Goal: Task Accomplishment & Management: Manage account settings

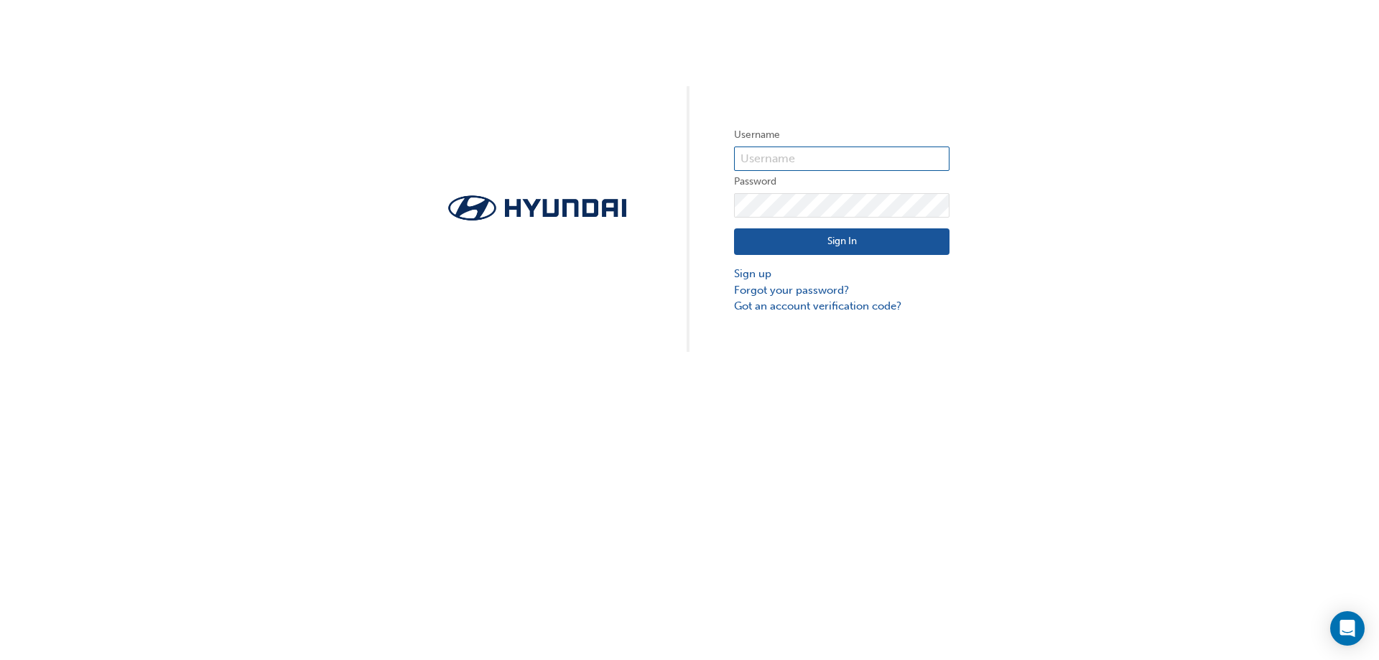
type input "29601"
click at [856, 241] on button "Sign In" at bounding box center [841, 241] width 215 height 27
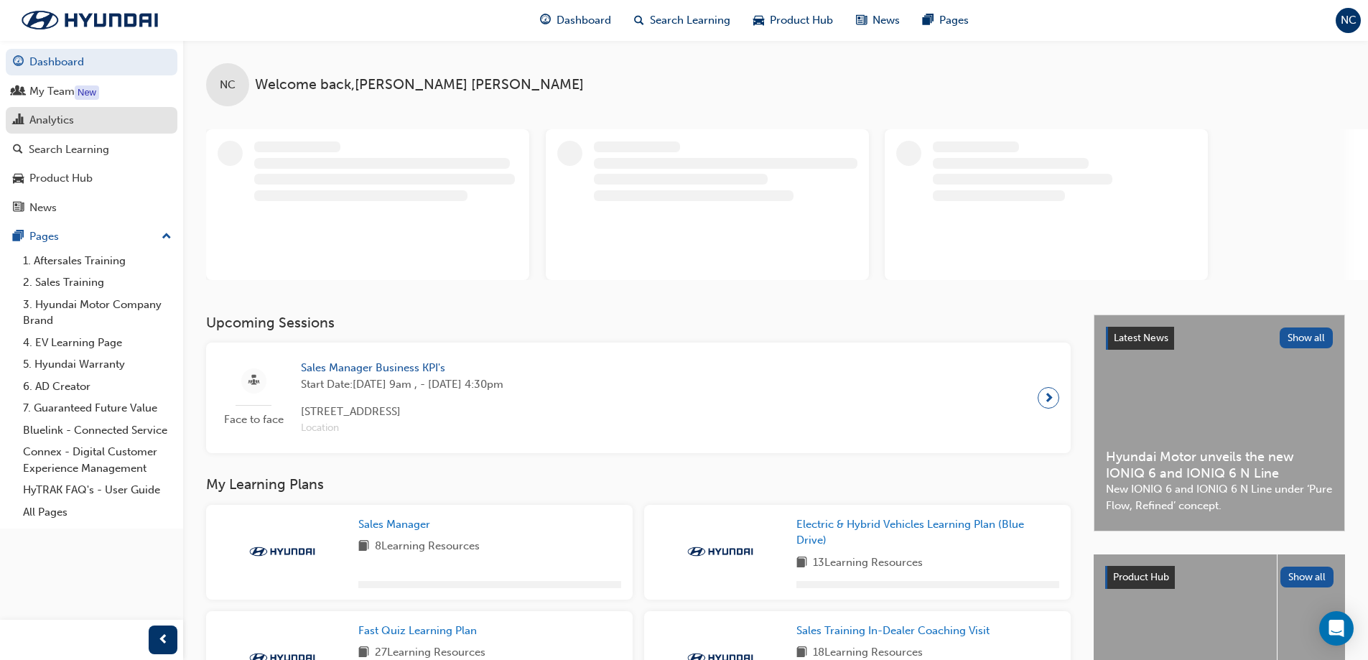
click at [76, 118] on div "Analytics" at bounding box center [91, 120] width 157 height 18
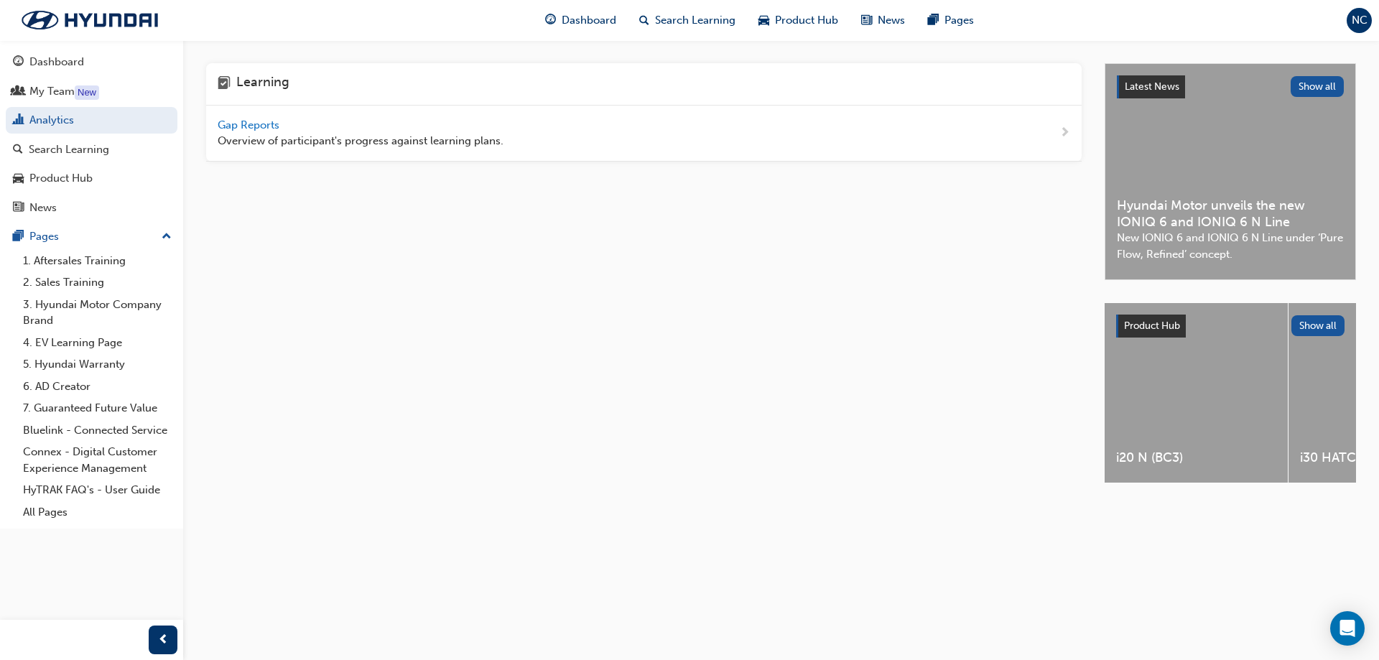
click at [241, 125] on span "Gap Reports" at bounding box center [250, 124] width 65 height 13
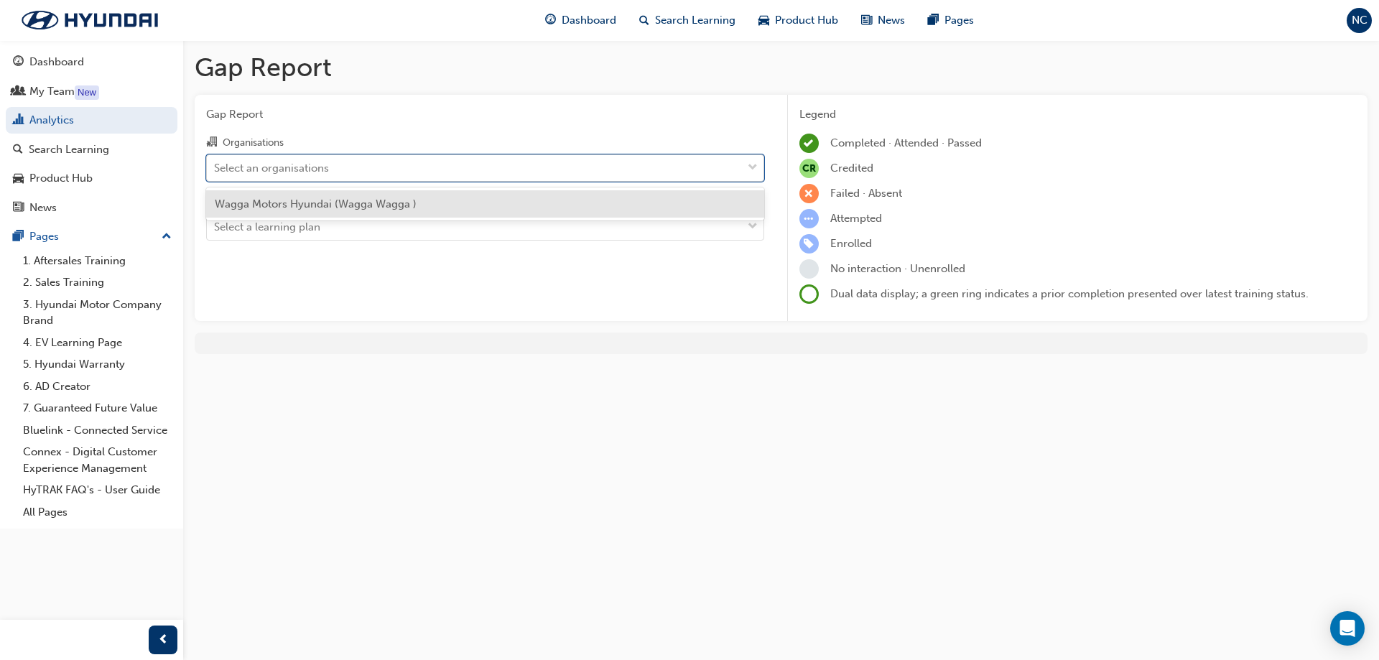
click at [308, 169] on div "Select an organisations" at bounding box center [271, 167] width 115 height 17
click at [215, 169] on input "Organisations option Wagga Motors Hyundai (Wagga Wagga ) focused, 1 of 1. 1 res…" at bounding box center [214, 167] width 1 height 12
click at [323, 206] on span "Wagga Motors Hyundai (Wagga Wagga )" at bounding box center [316, 203] width 202 height 13
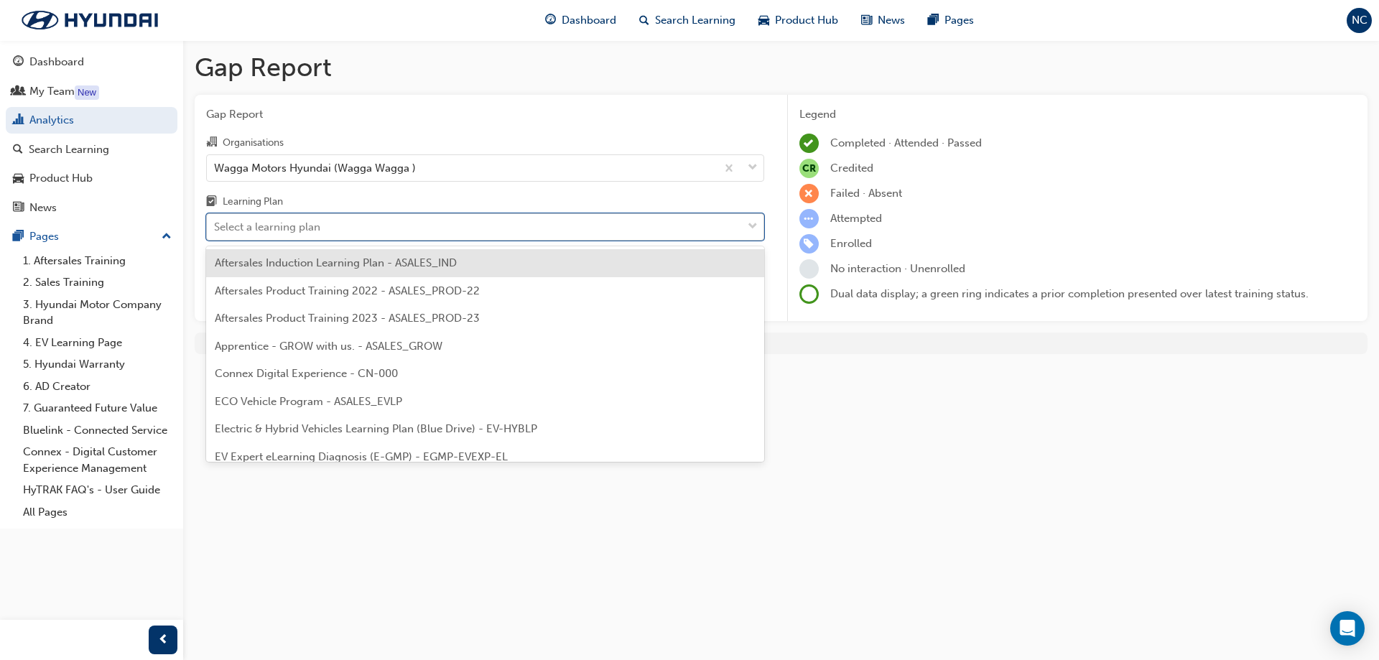
click at [317, 230] on div "Select a learning plan" at bounding box center [267, 227] width 106 height 17
click at [215, 230] on input "Learning Plan option Aftersales Induction Learning Plan - ASALES_IND focused, 1…" at bounding box center [214, 226] width 1 height 12
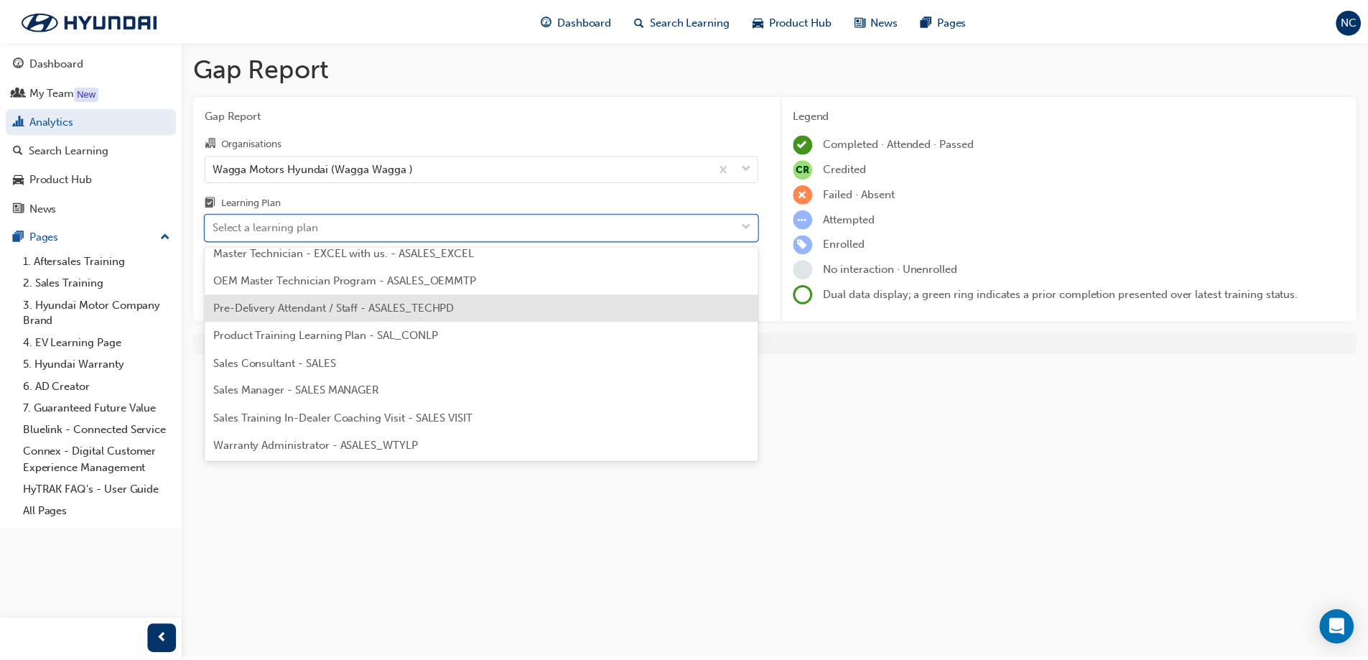
scroll to position [648, 0]
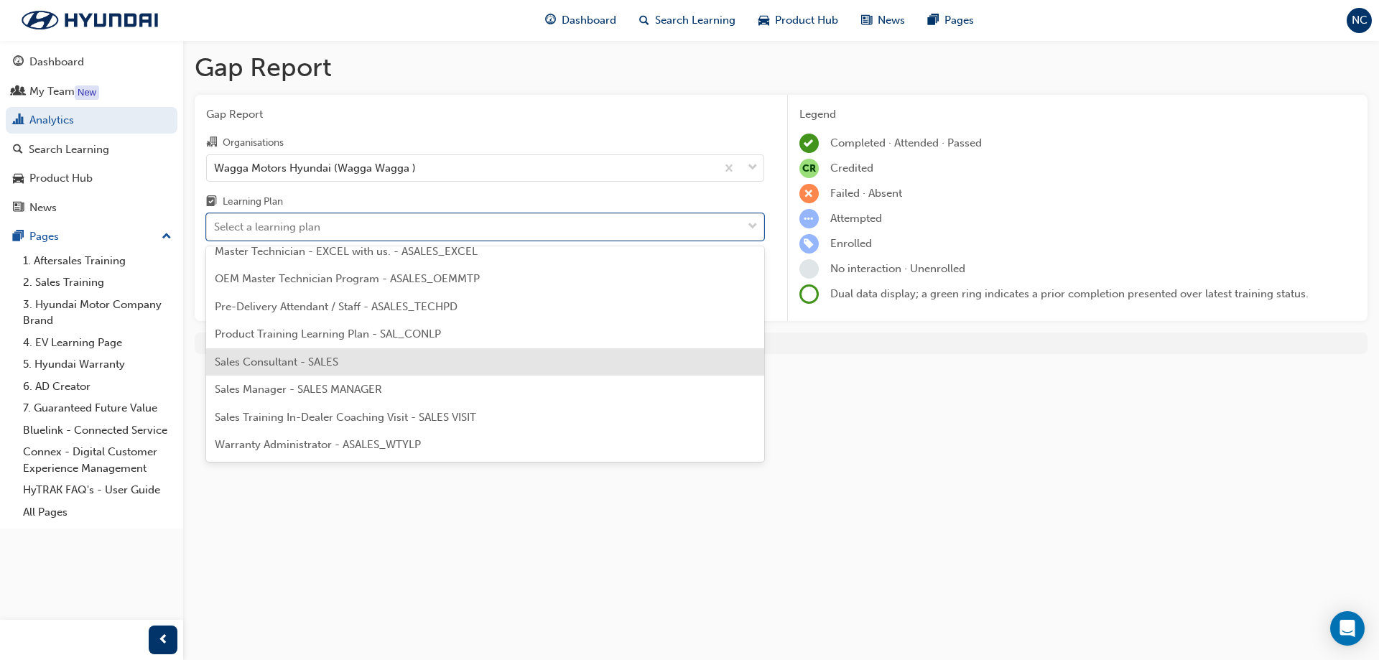
click at [289, 369] on div "Sales Consultant - SALES" at bounding box center [485, 362] width 558 height 28
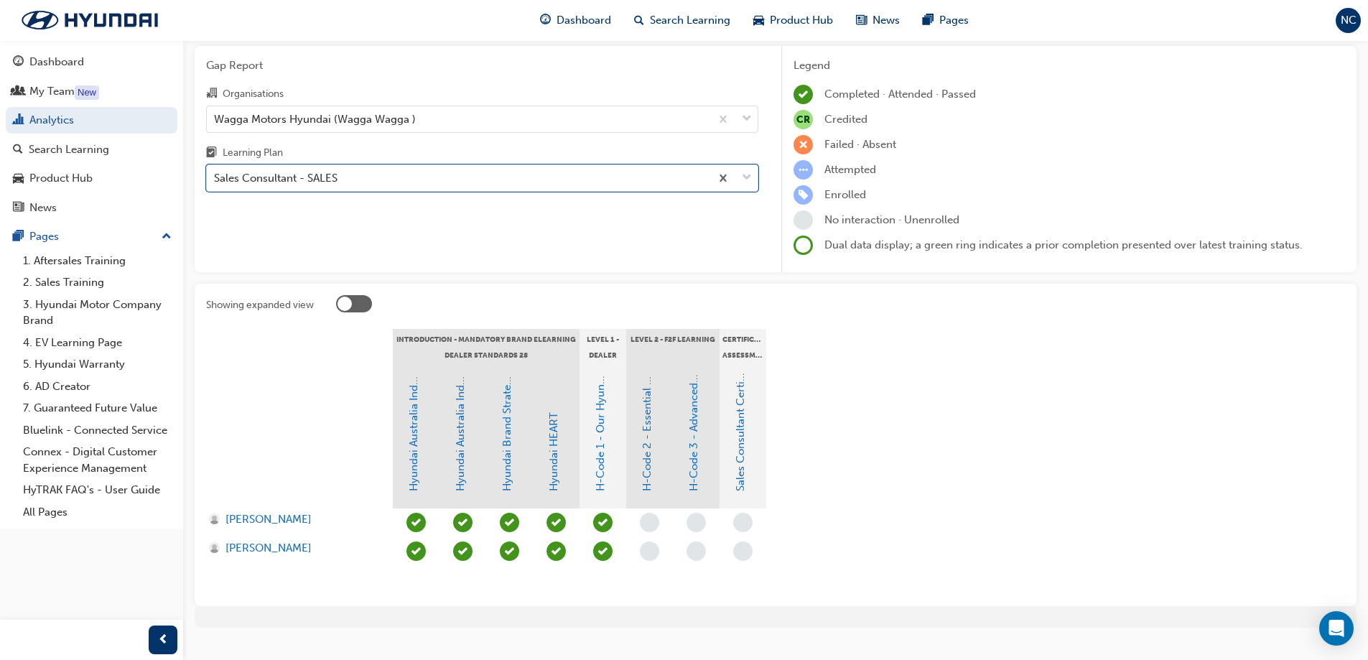
scroll to position [72, 0]
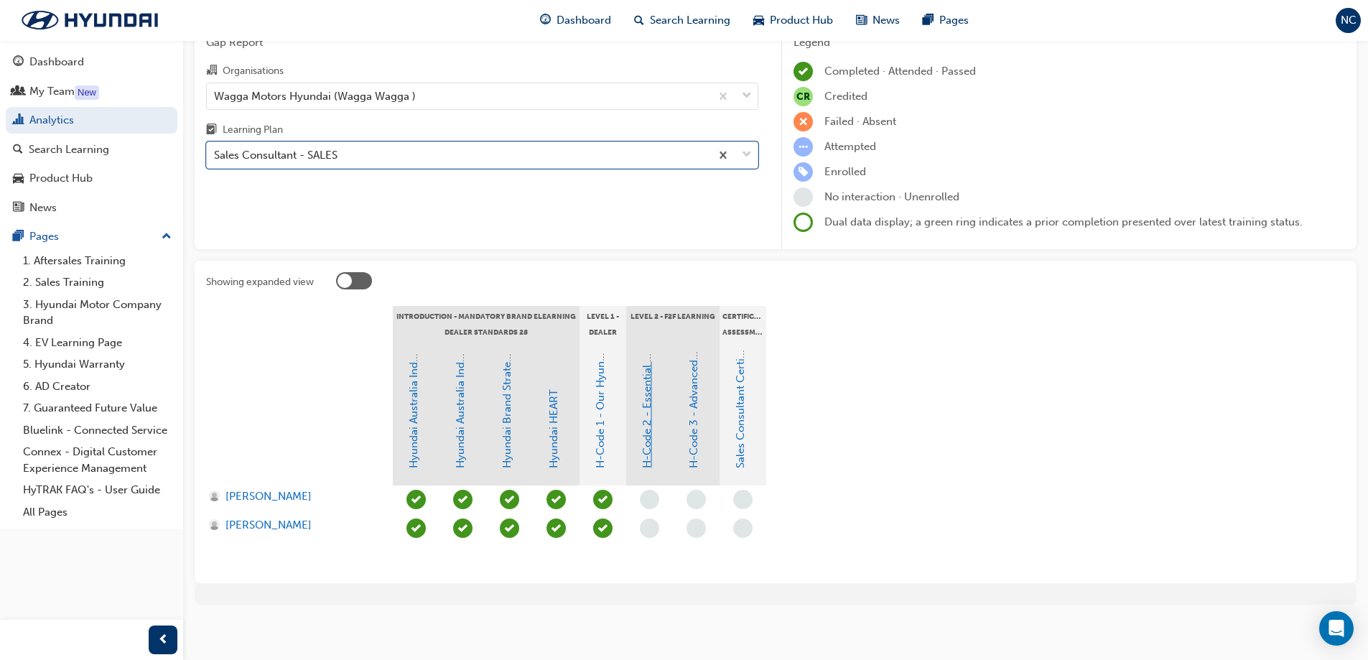
click at [648, 438] on link "H-Code 2 - Essential Sales Skills" at bounding box center [646, 388] width 13 height 159
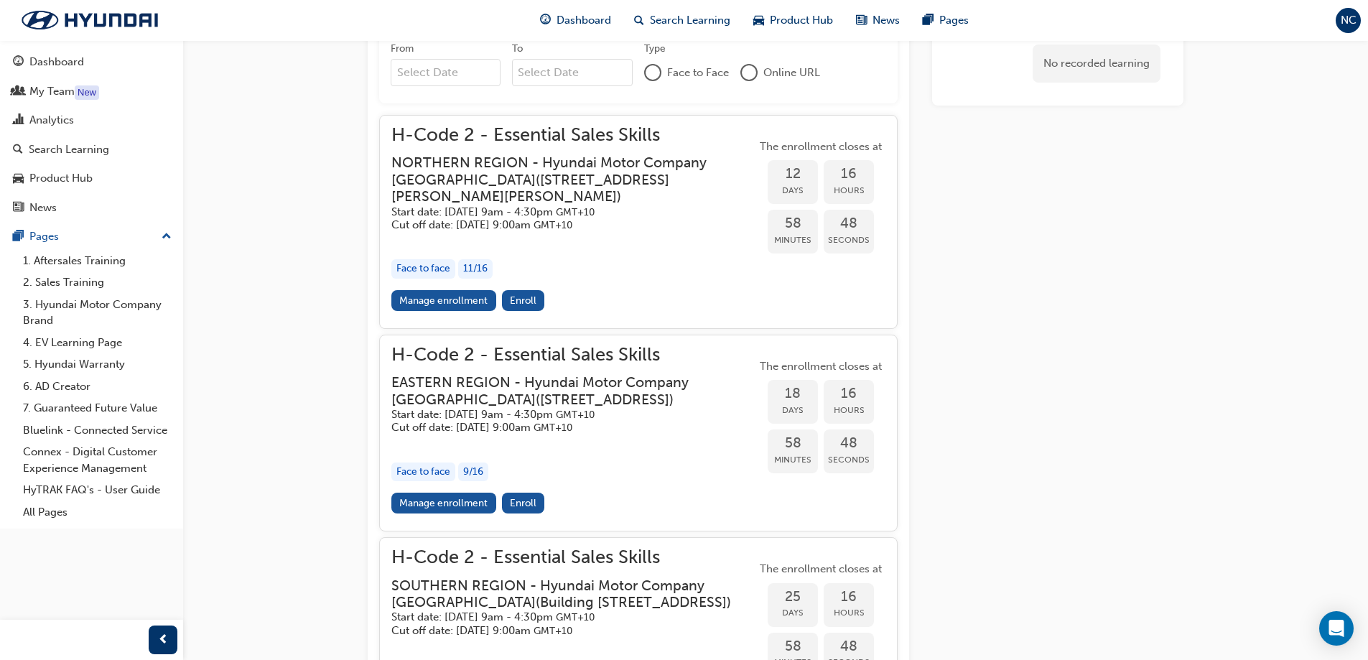
scroll to position [728, 0]
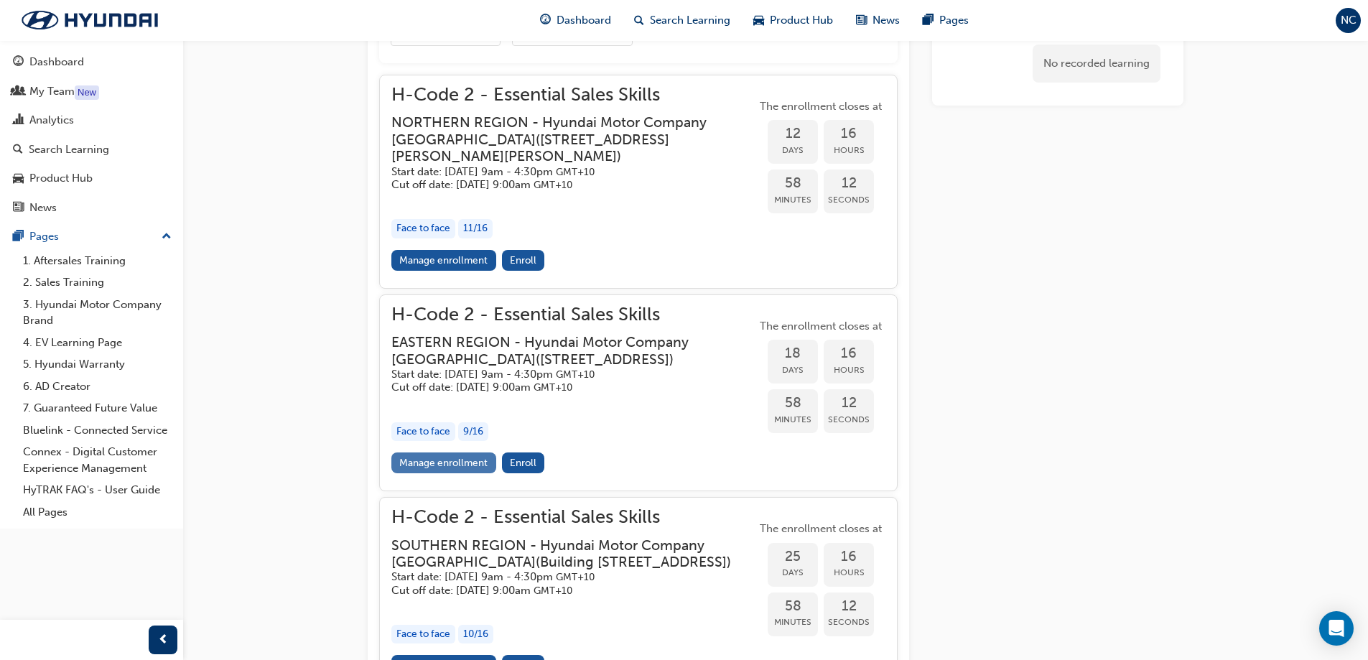
click at [447, 473] on link "Manage enrollment" at bounding box center [443, 462] width 105 height 21
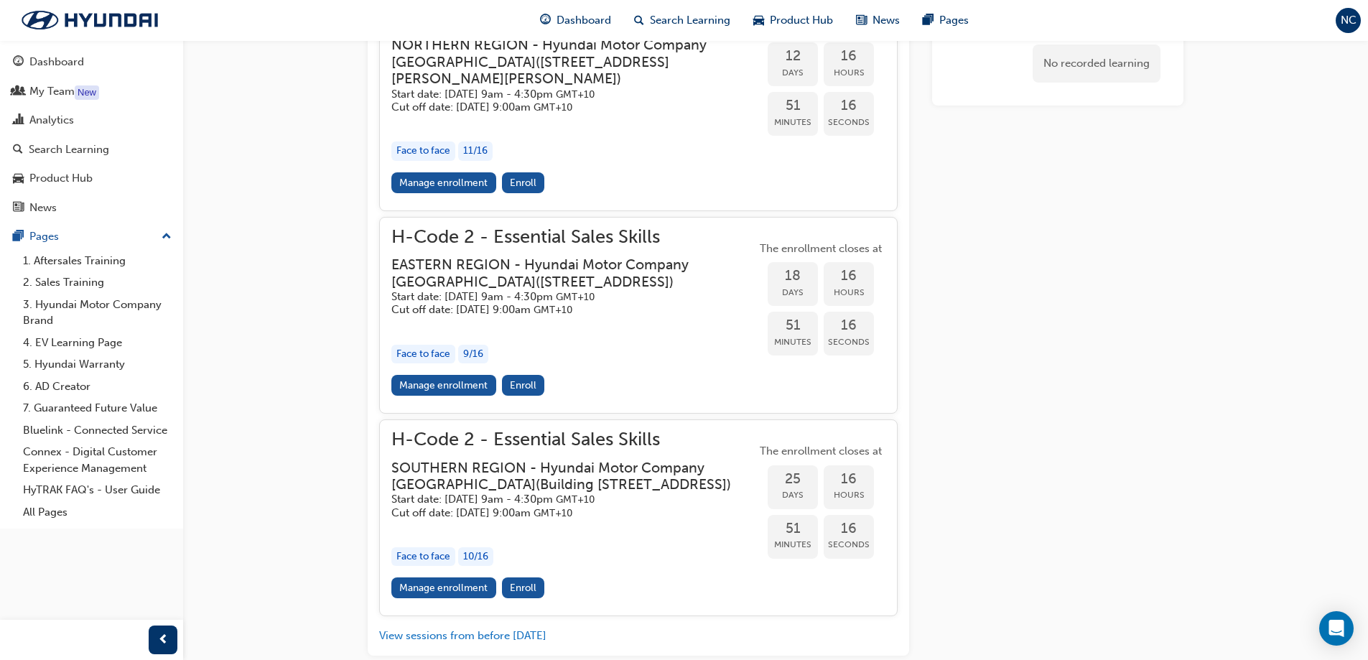
scroll to position [773, 0]
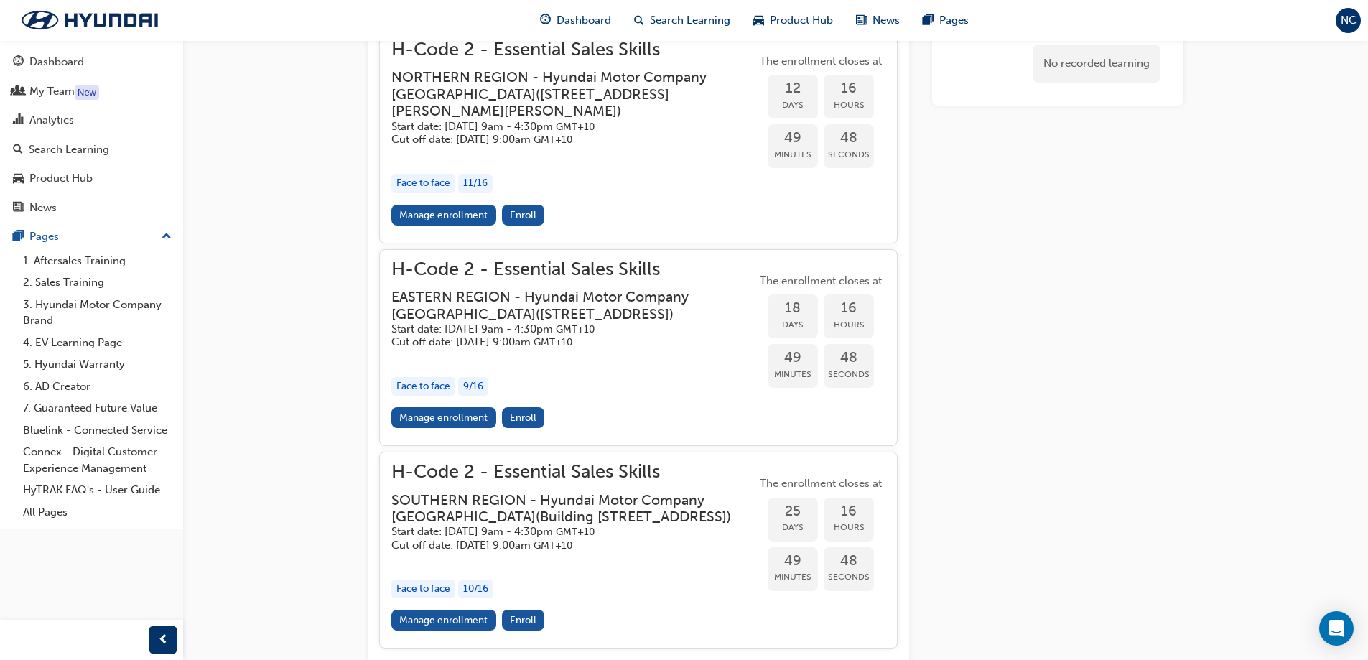
click at [506, 307] on h3 "EASTERN REGION - Hyundai Motor Company Australia ( 394 Lane Cove Road Macquarie…" at bounding box center [562, 306] width 342 height 34
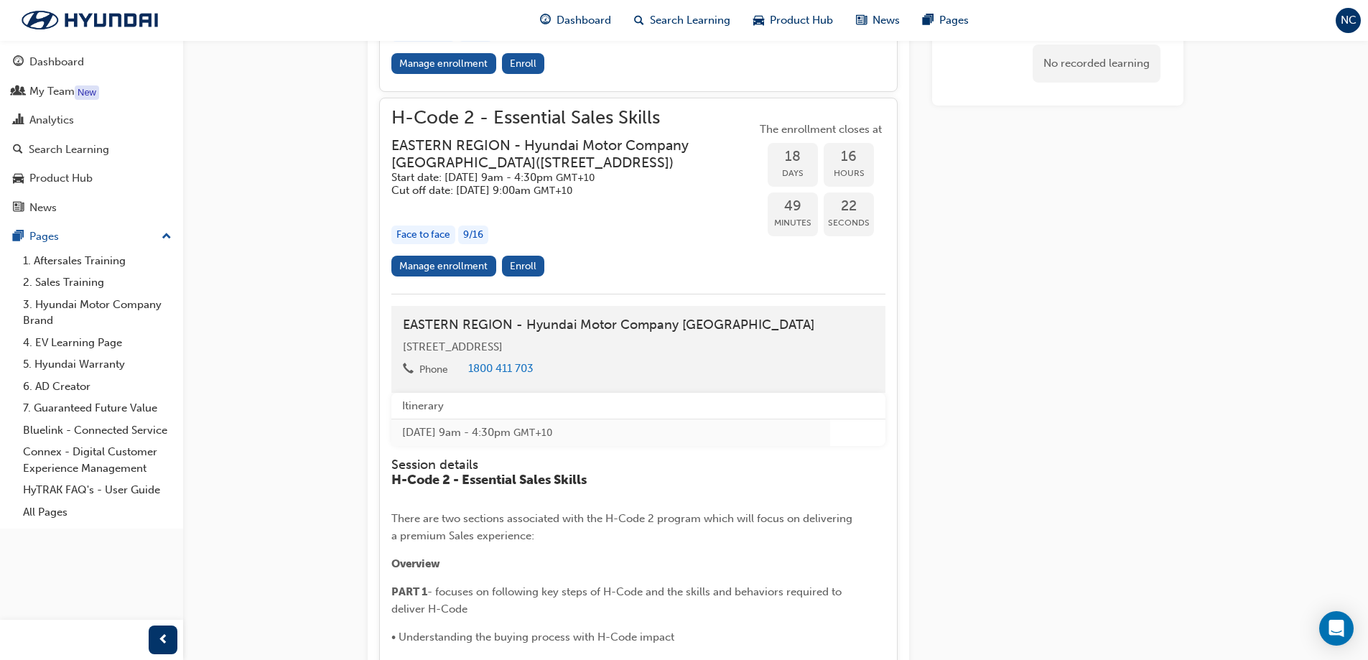
scroll to position [845, 0]
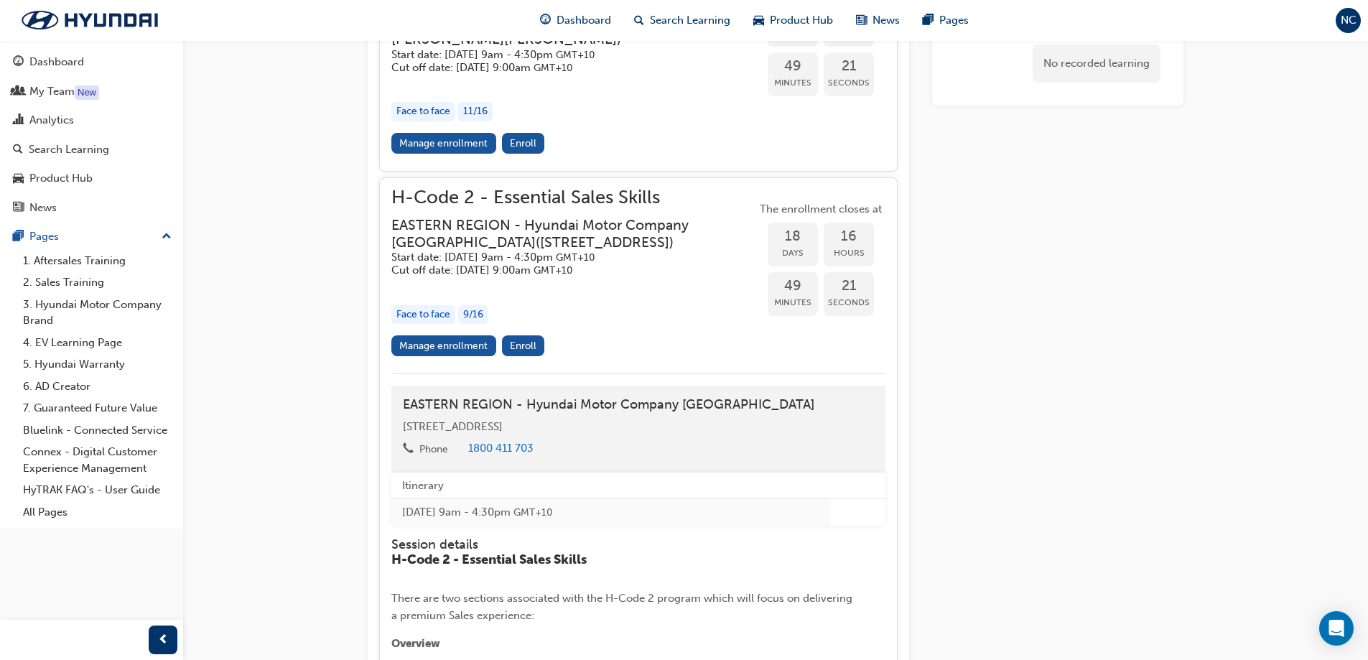
click at [549, 202] on span "H-Code 2 - Essential Sales Skills" at bounding box center [573, 198] width 365 height 17
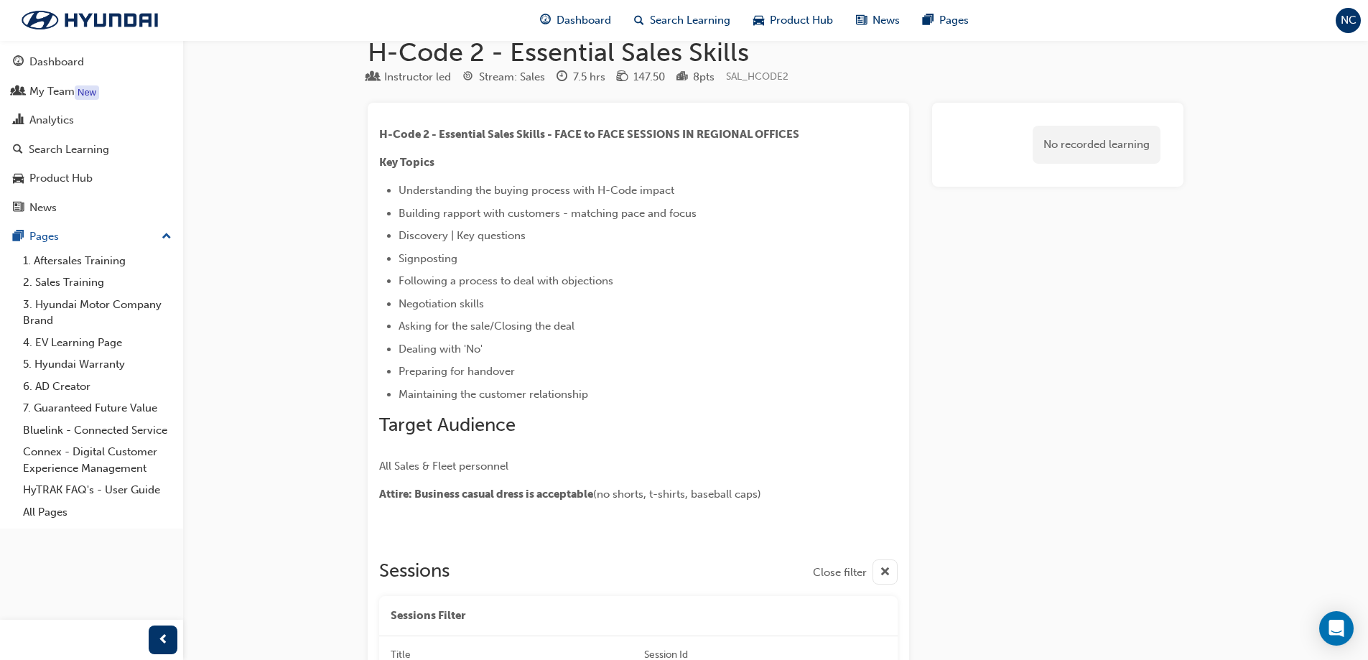
scroll to position [0, 0]
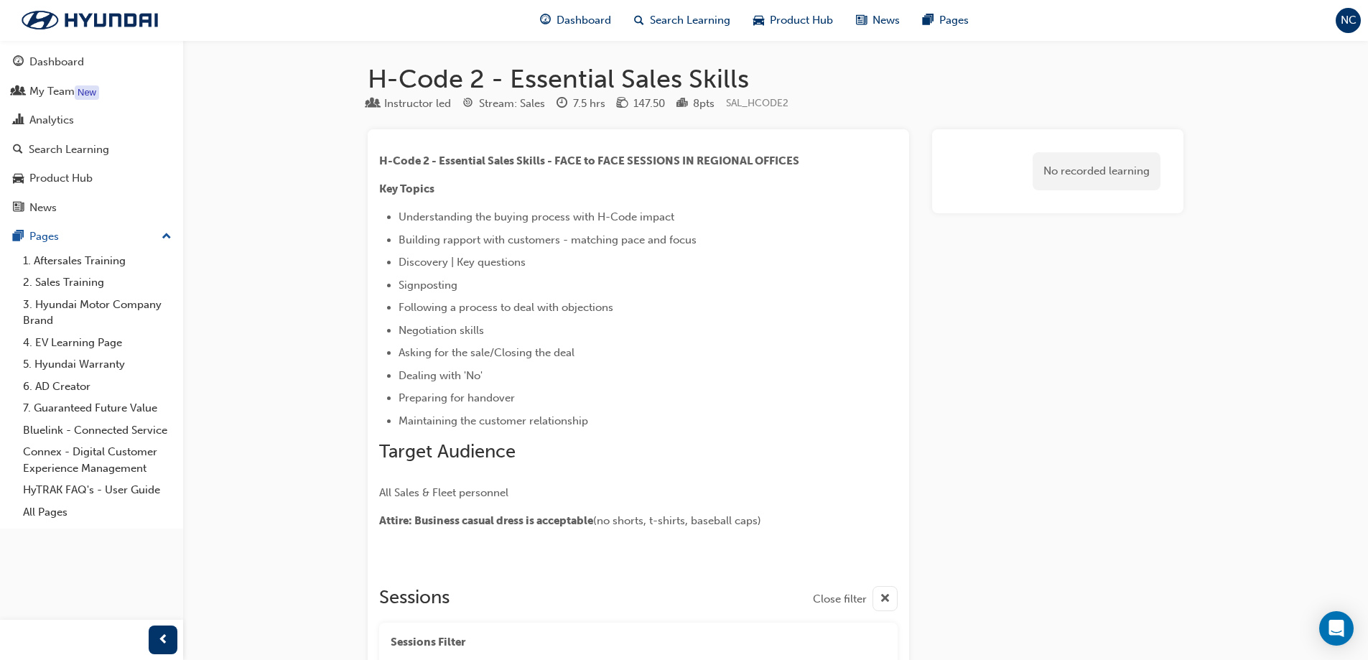
scroll to position [72, 0]
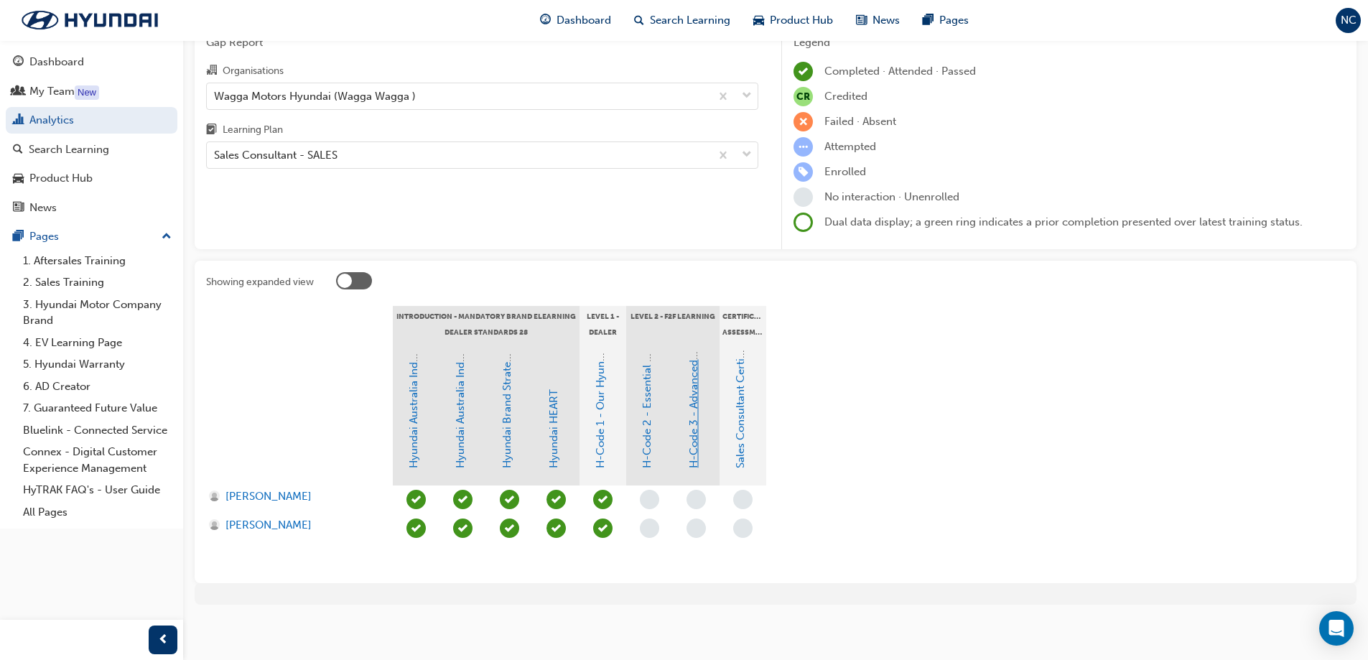
click at [696, 446] on link "H-Code 3 - Advanced Communication" at bounding box center [693, 372] width 13 height 192
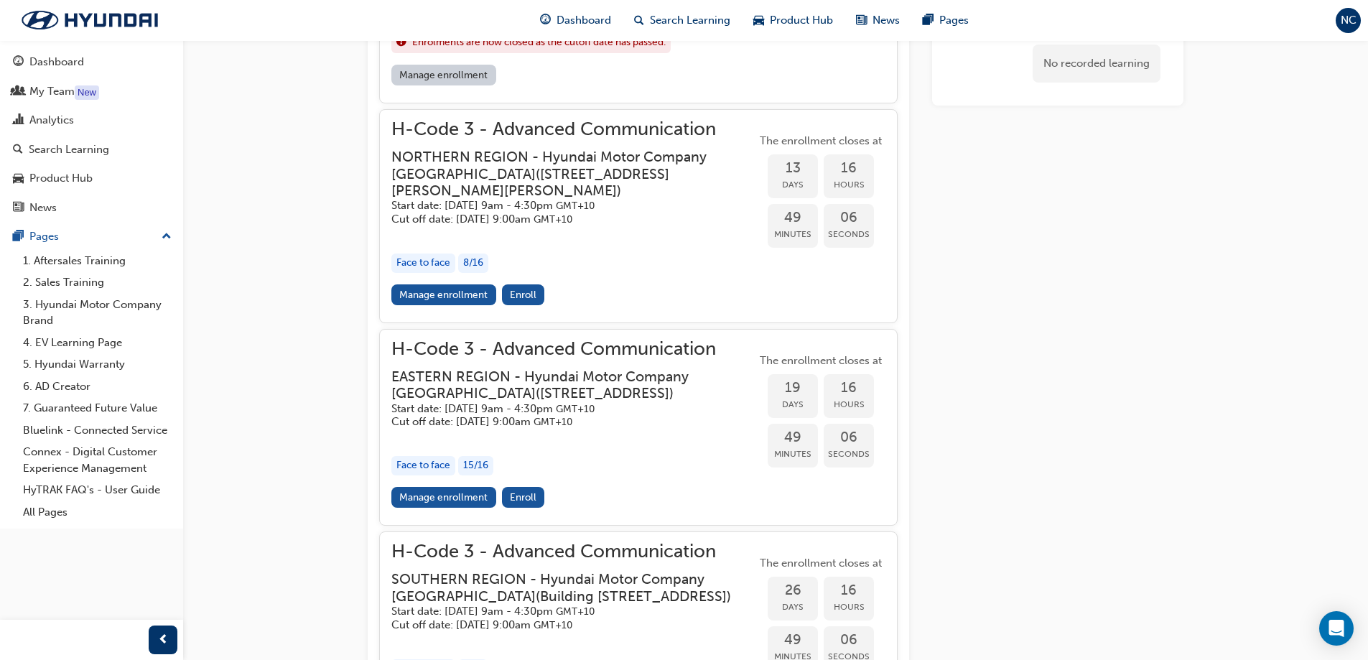
scroll to position [1133, 0]
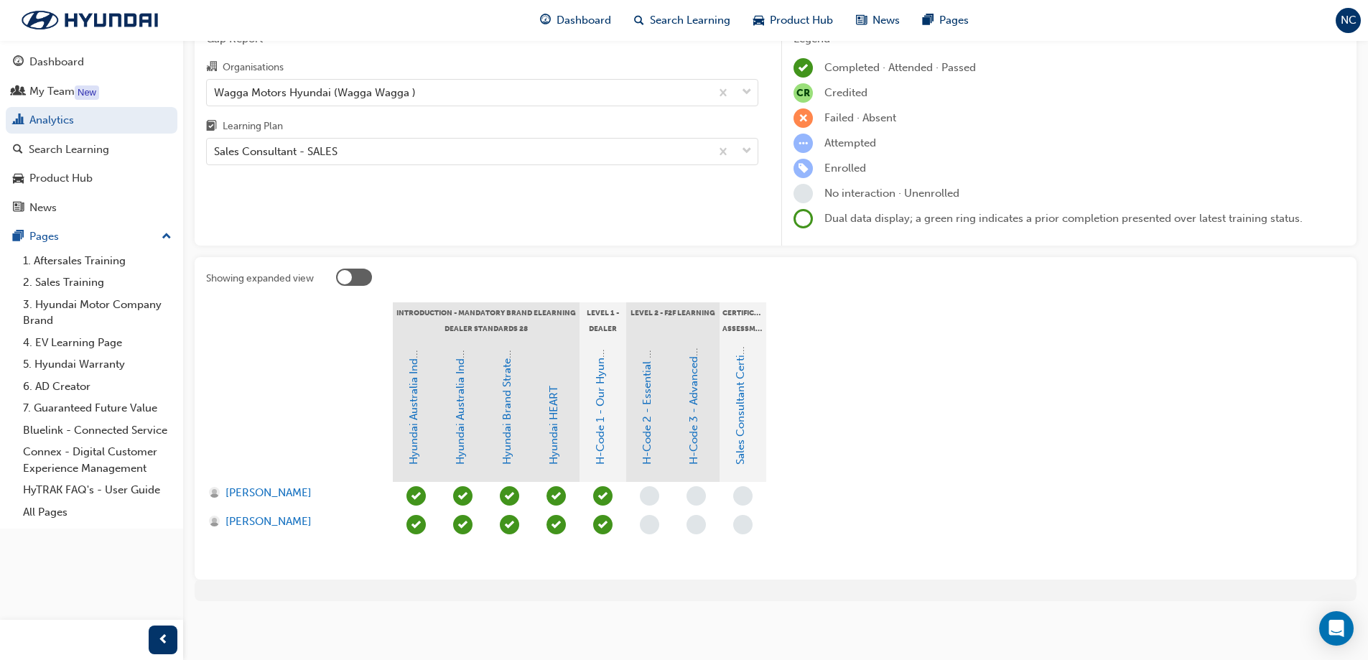
scroll to position [72, 0]
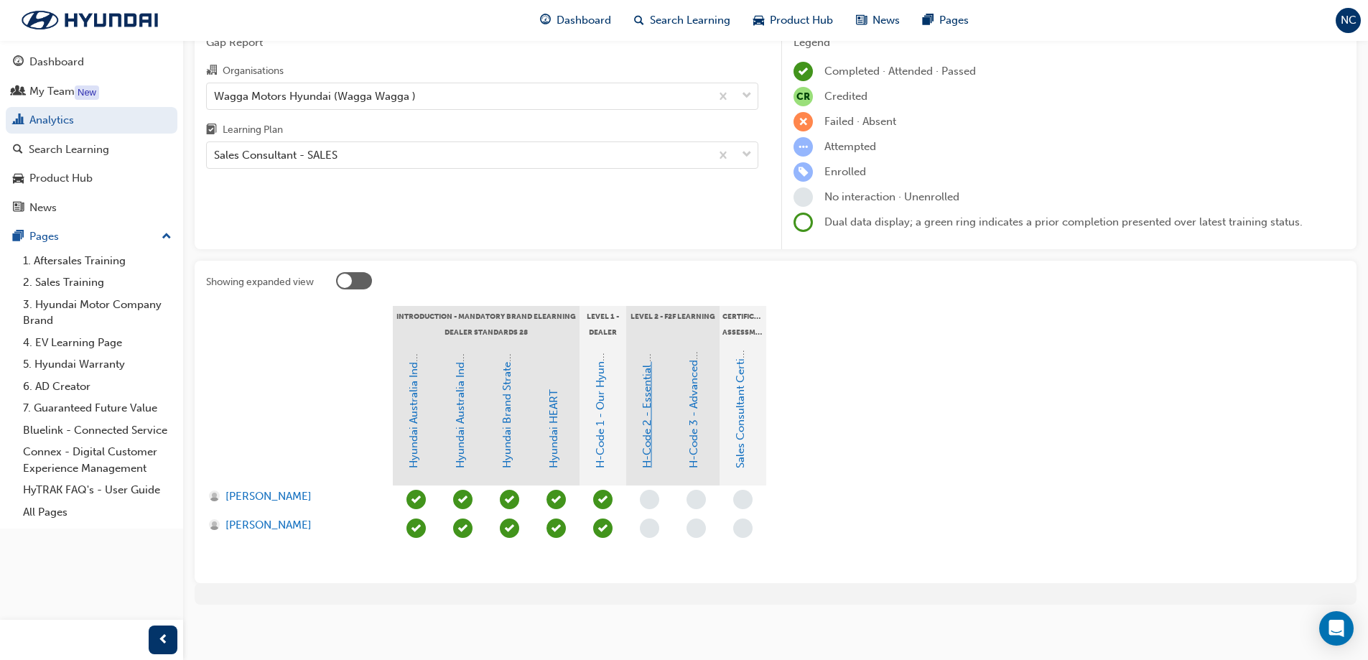
click at [648, 449] on link "H-Code 2 - Essential Sales Skills" at bounding box center [646, 388] width 13 height 159
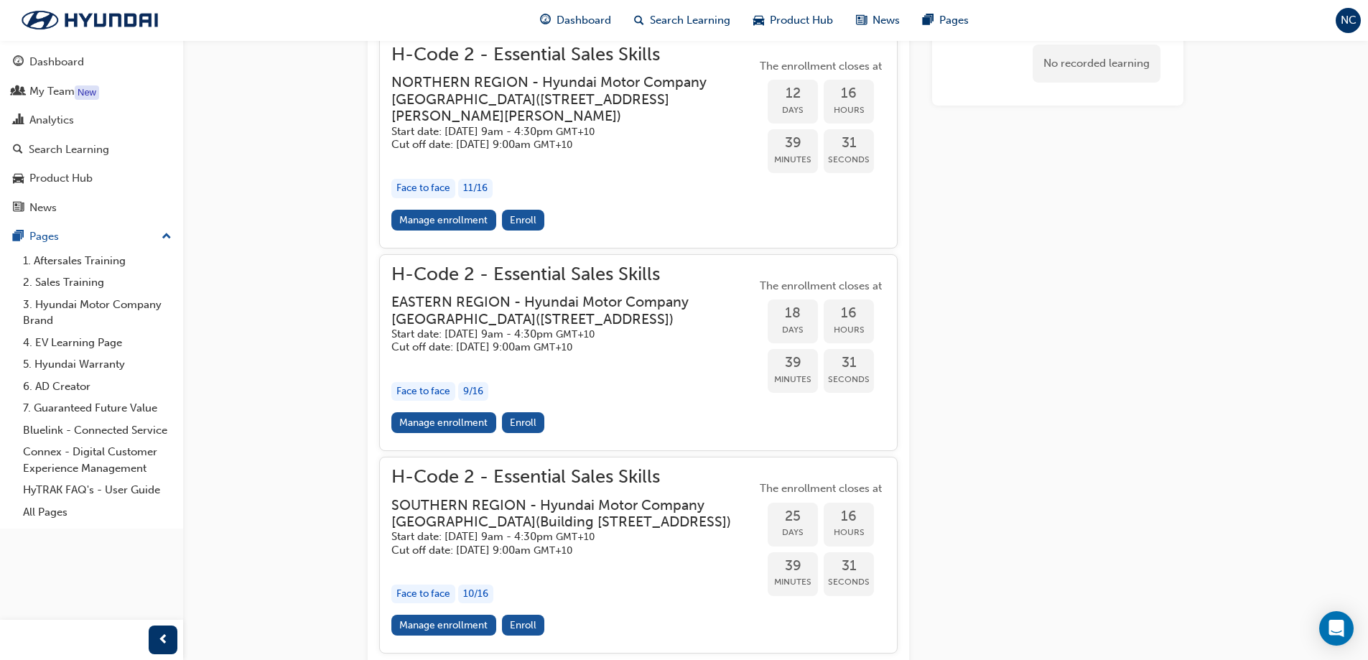
scroll to position [803, 0]
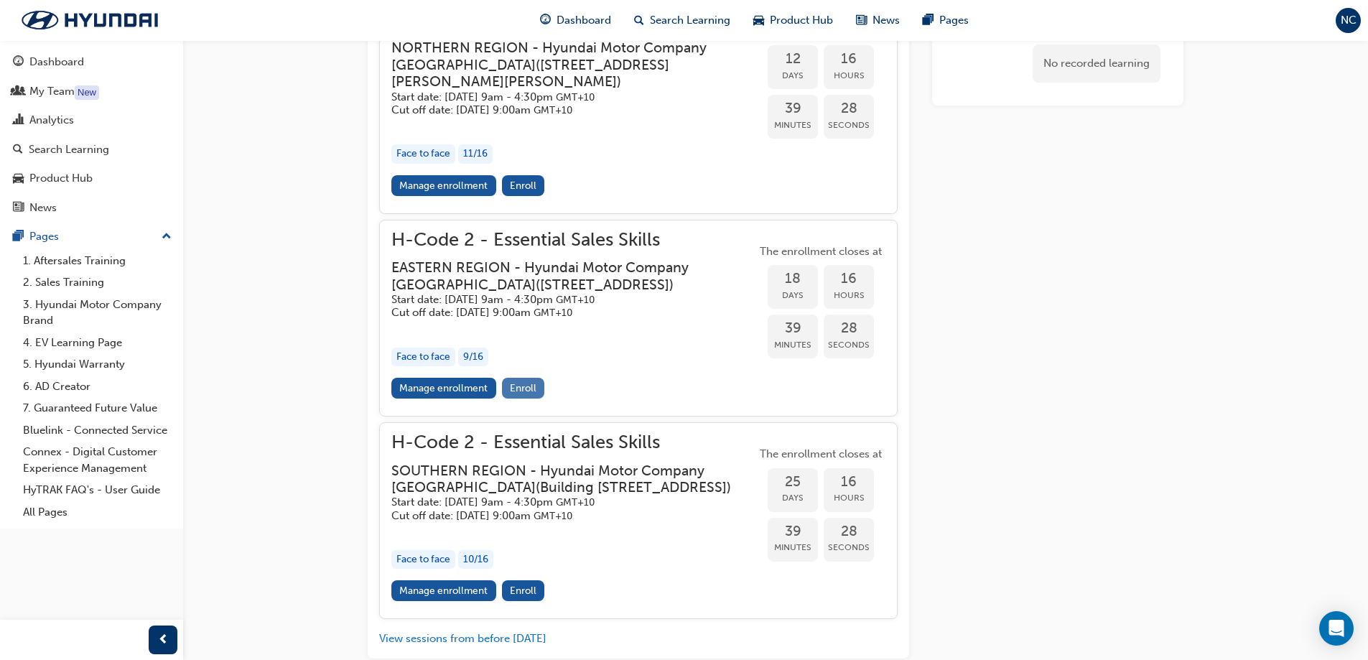
click at [525, 394] on span "Enroll" at bounding box center [523, 388] width 27 height 12
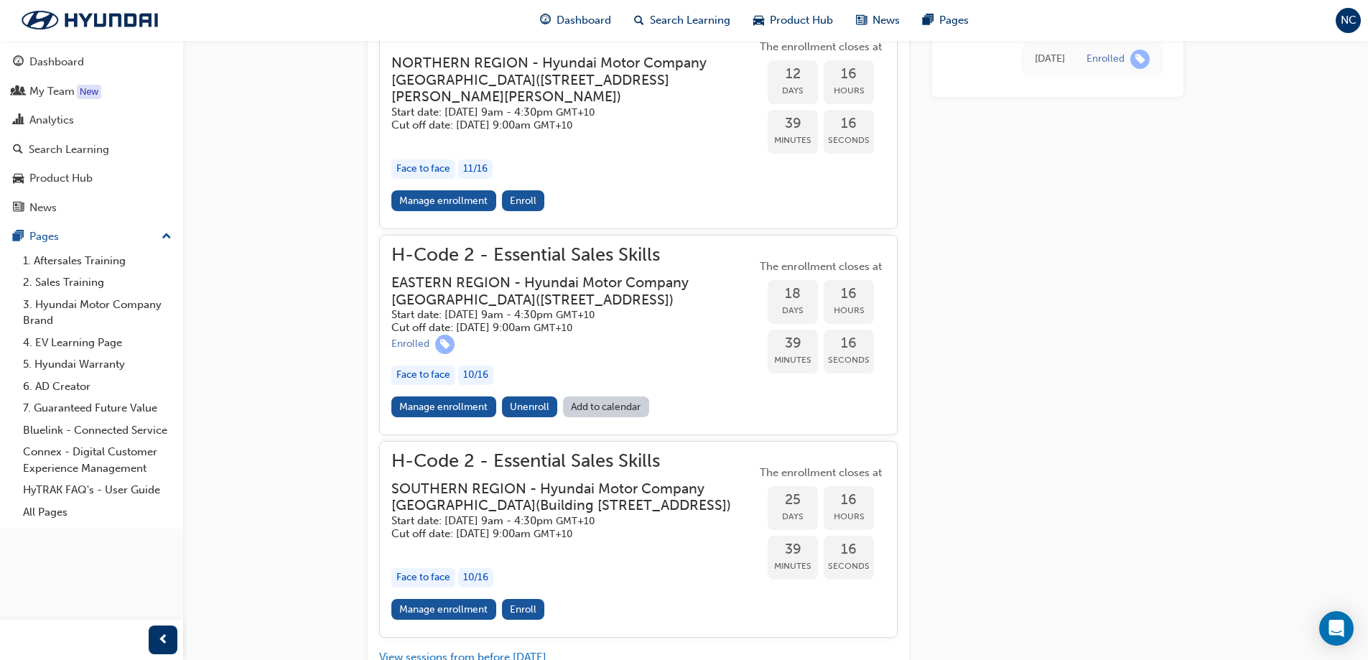
scroll to position [790, 0]
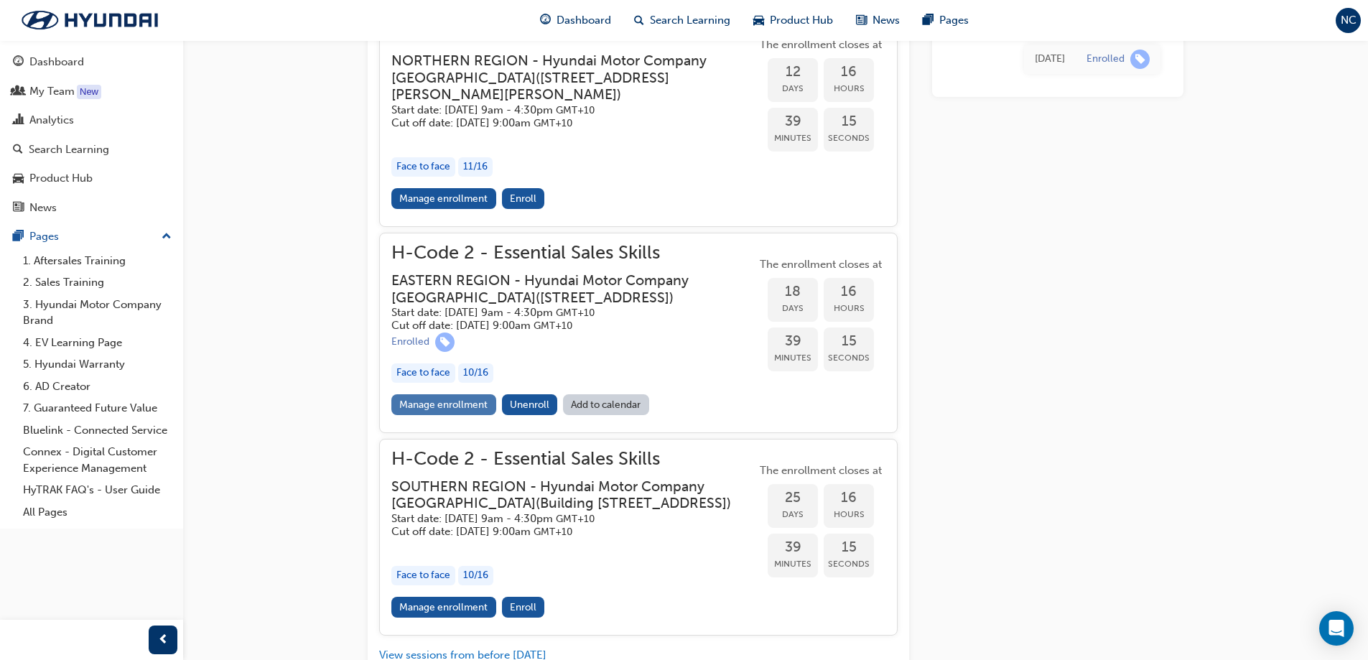
click at [439, 415] on link "Manage enrollment" at bounding box center [443, 404] width 105 height 21
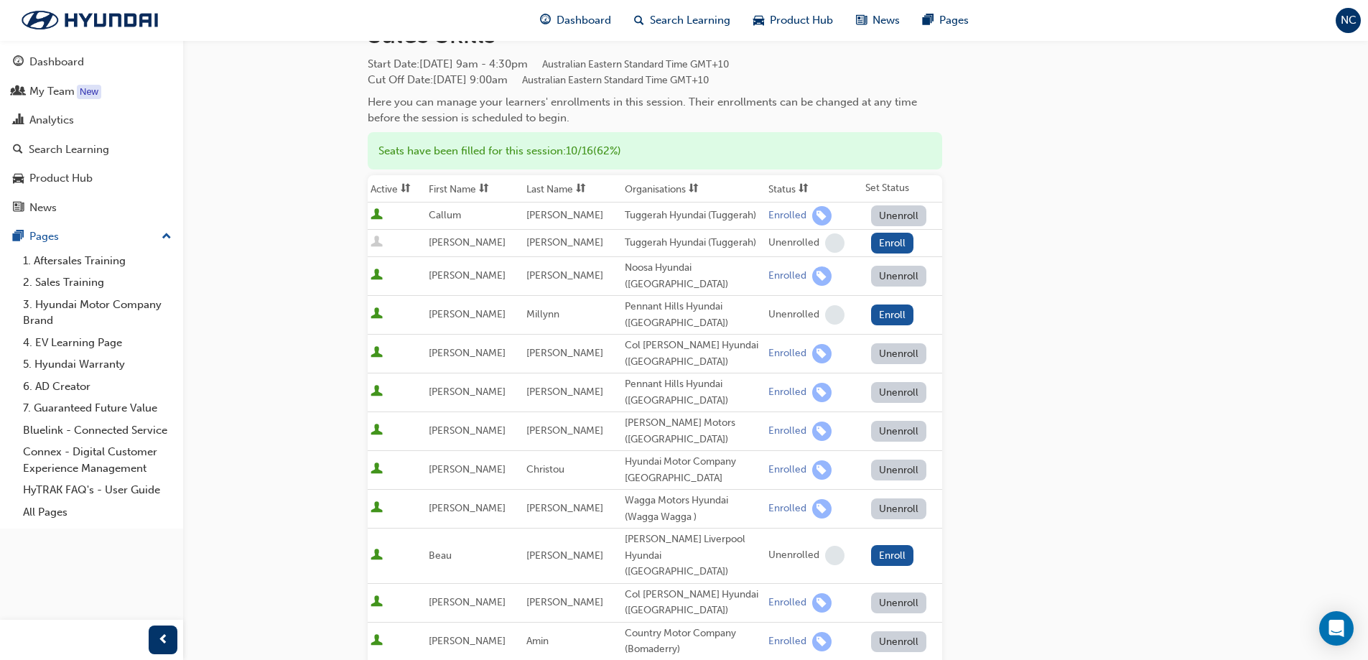
scroll to position [144, 0]
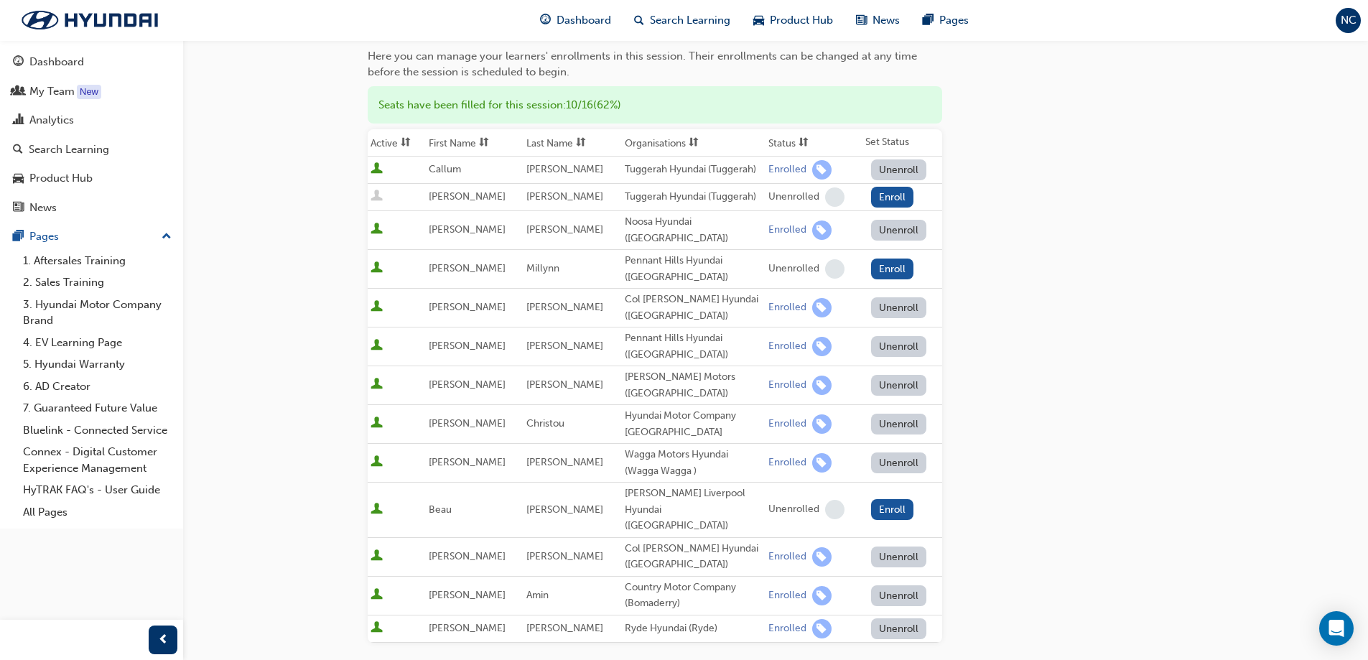
click at [898, 453] on button "Unenroll" at bounding box center [899, 462] width 56 height 21
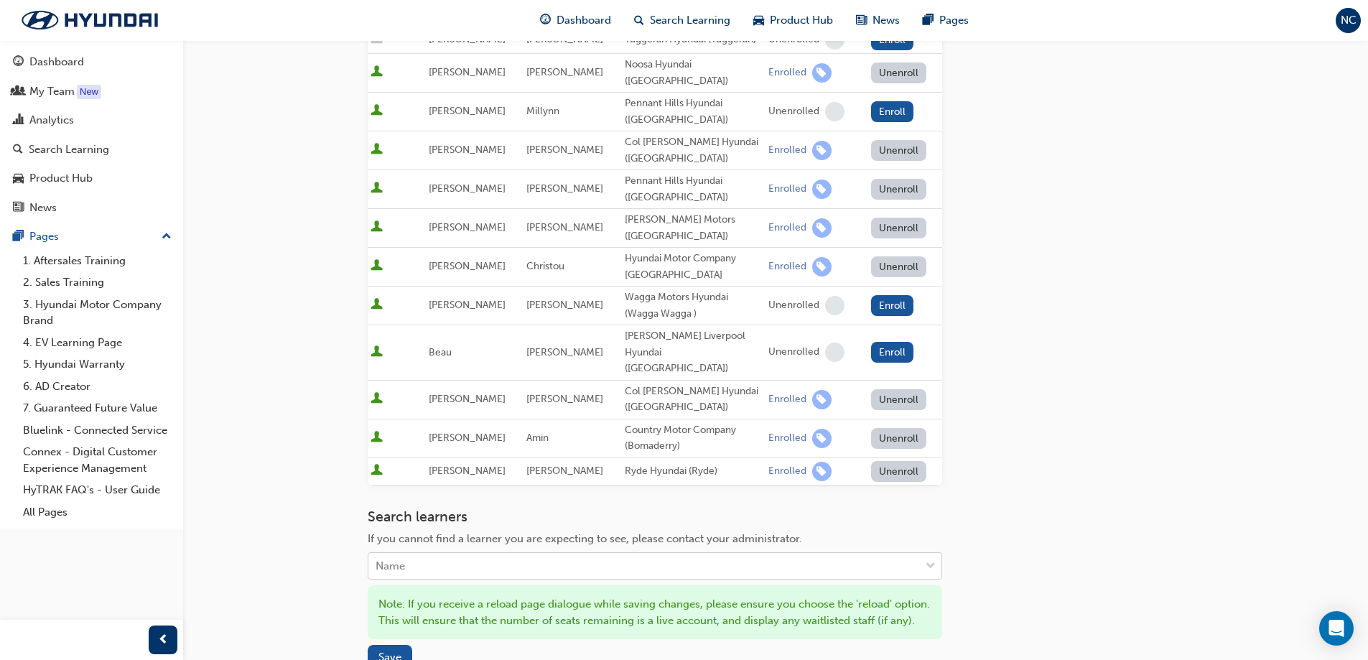
scroll to position [359, 0]
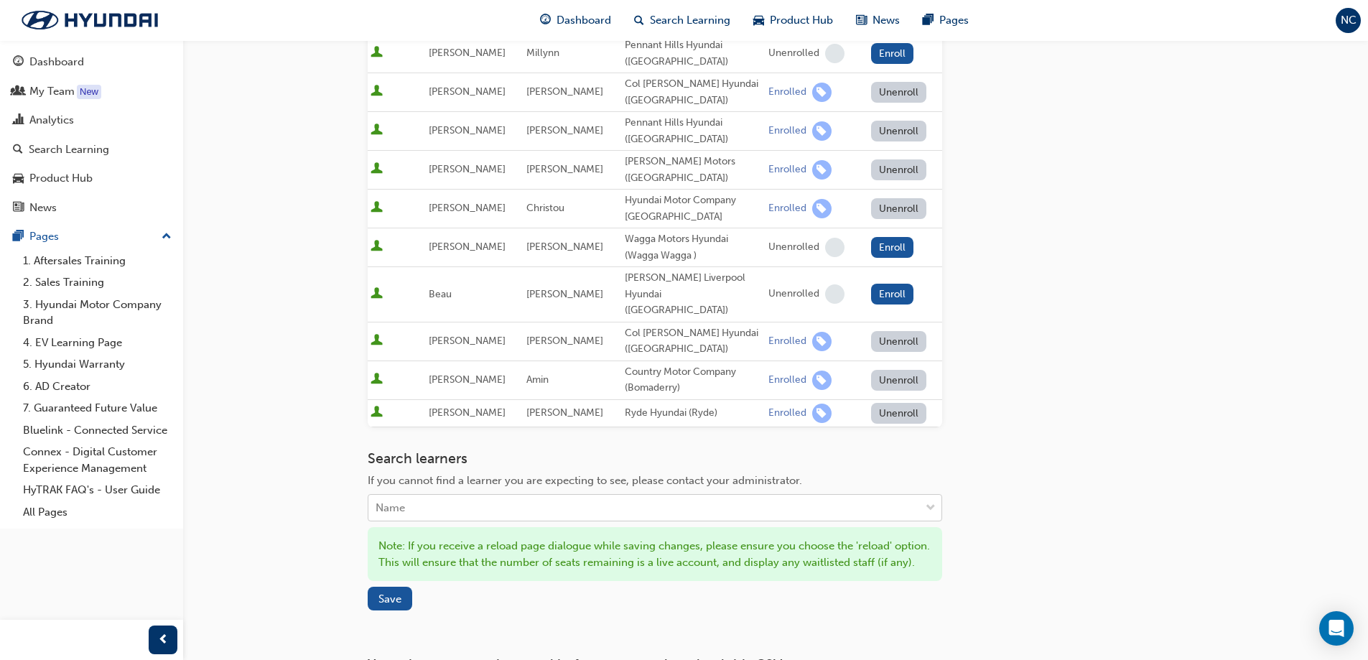
click at [429, 495] on div "Name" at bounding box center [643, 507] width 551 height 25
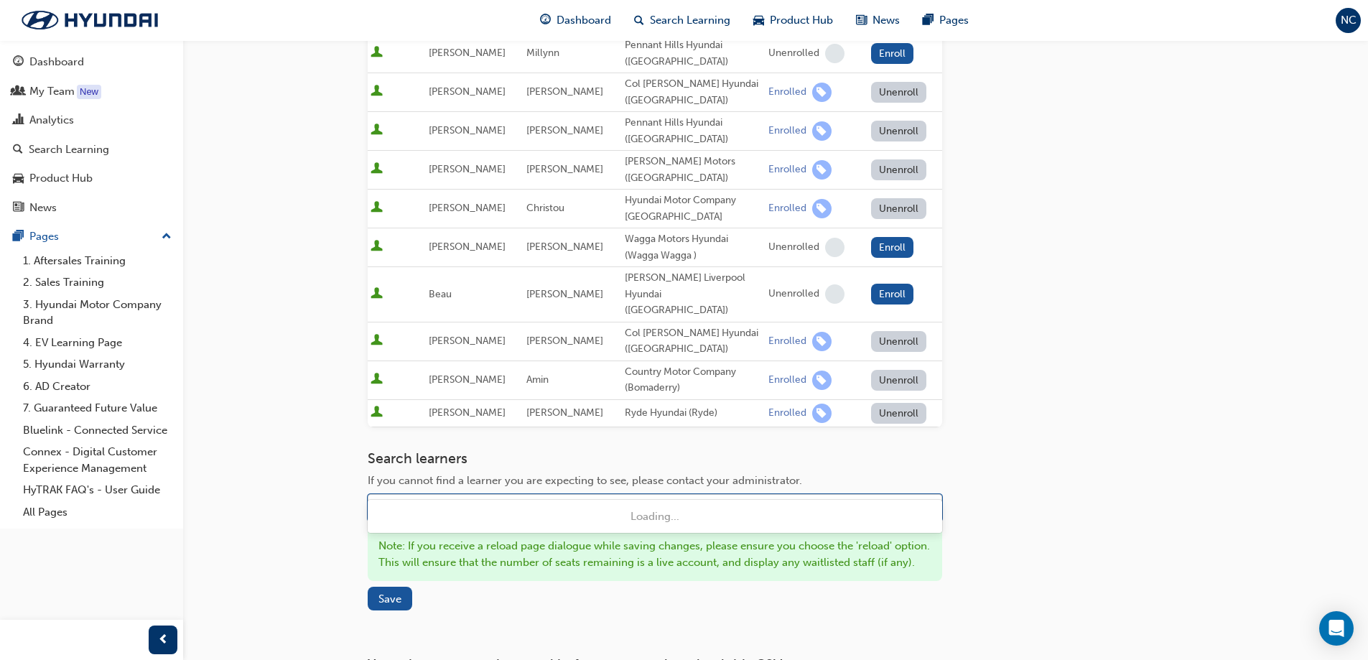
type input "[PERSON_NAME]"
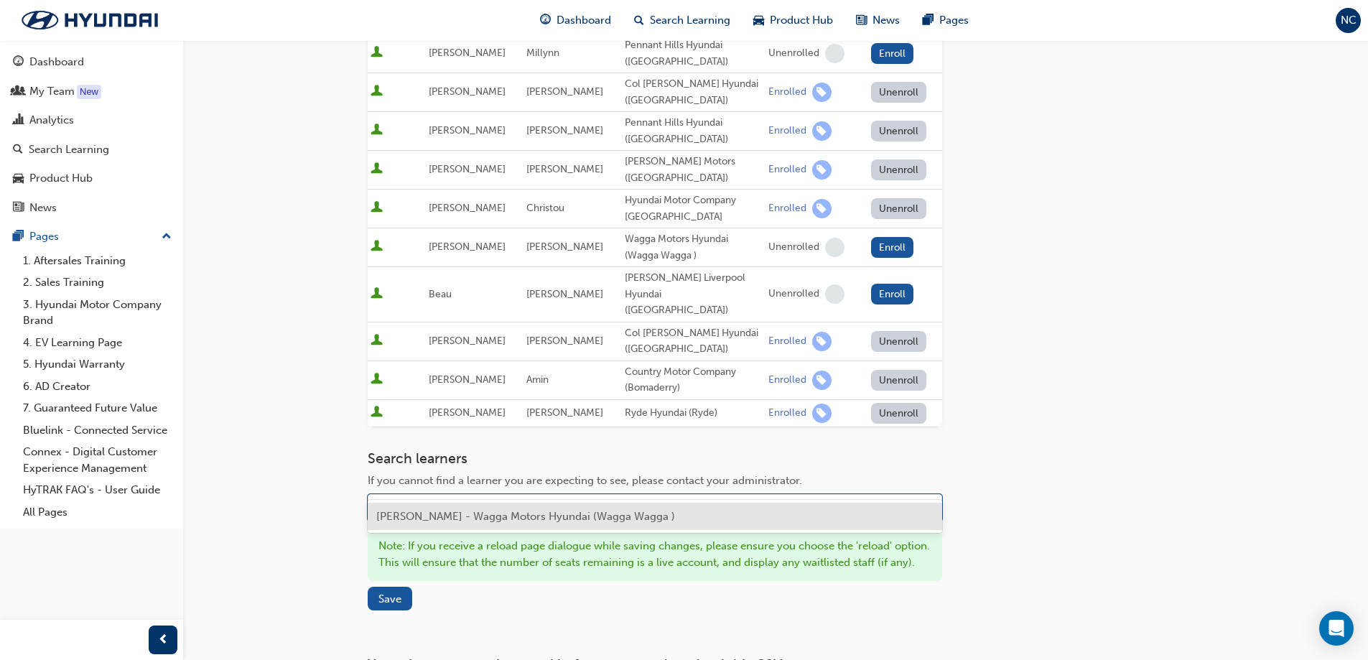
click at [472, 510] on span "[PERSON_NAME] - Wagga Motors Hyundai (Wagga Wagga )" at bounding box center [525, 516] width 299 height 13
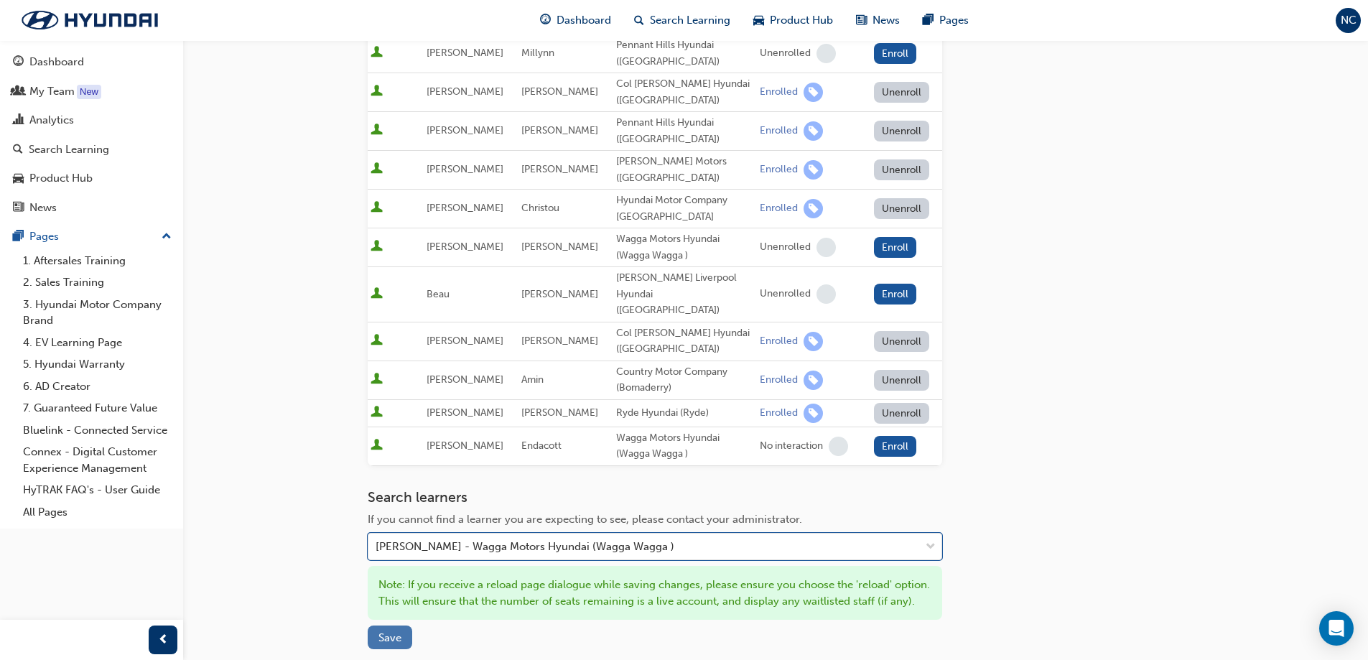
click at [394, 631] on span "Save" at bounding box center [389, 637] width 23 height 13
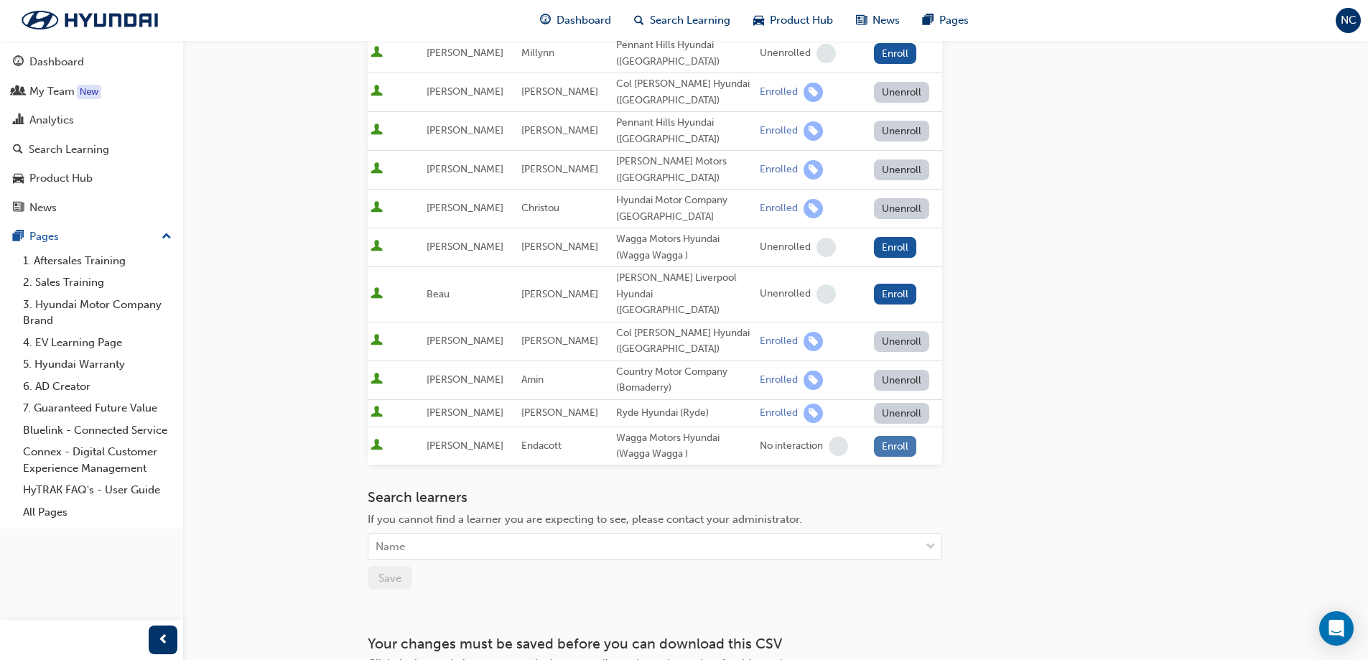
click at [902, 436] on button "Enroll" at bounding box center [895, 446] width 43 height 21
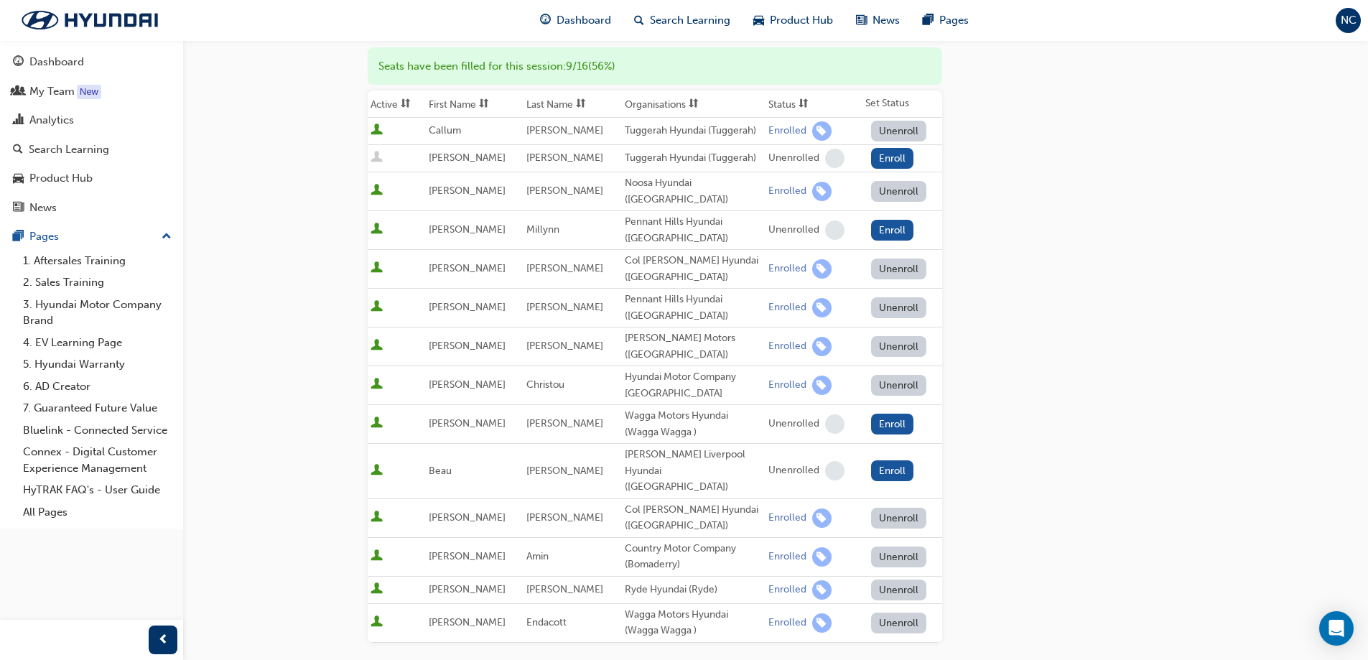
scroll to position [0, 0]
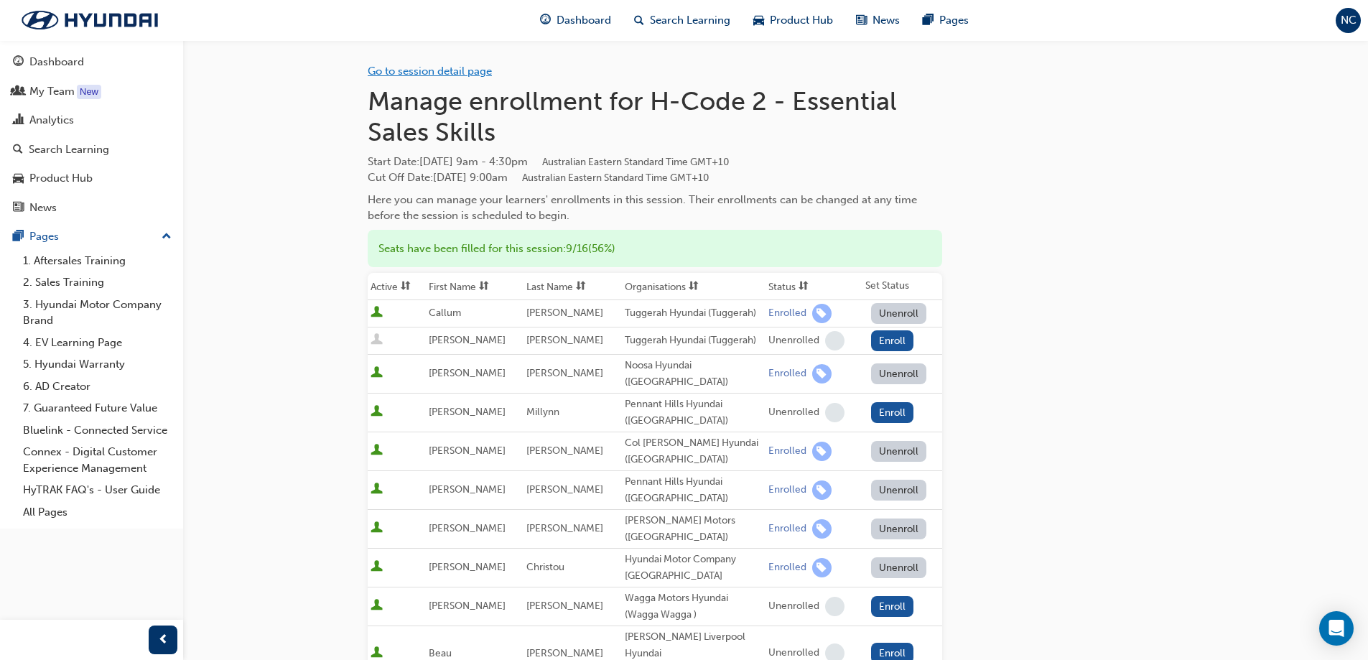
click at [417, 69] on link "Go to session detail page" at bounding box center [430, 71] width 124 height 13
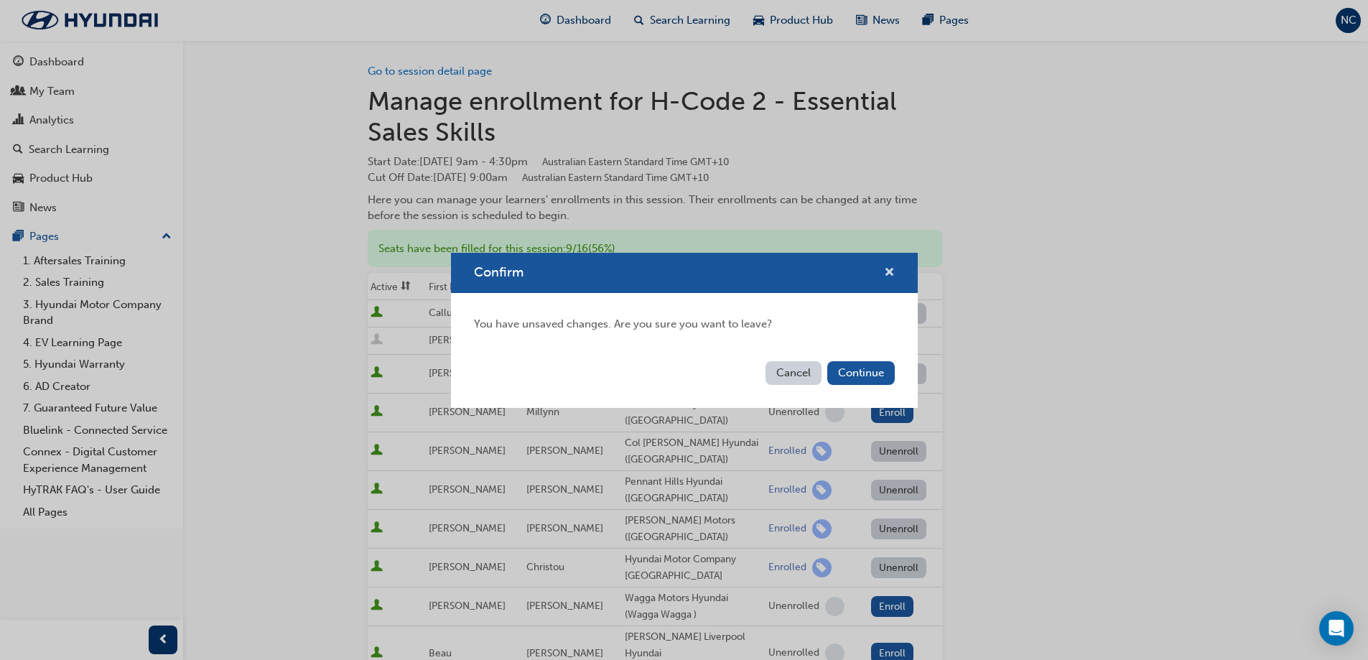
click at [888, 267] on span "cross-icon" at bounding box center [889, 273] width 11 height 13
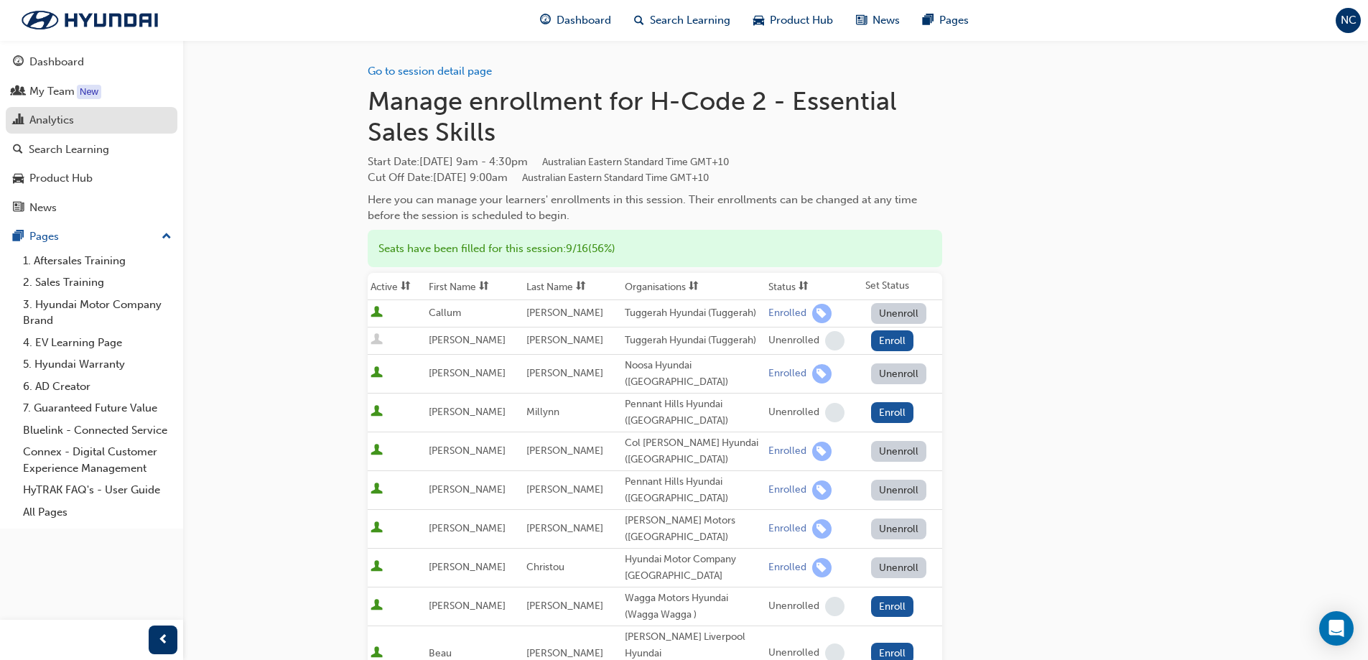
click at [57, 126] on div "Analytics" at bounding box center [51, 120] width 45 height 17
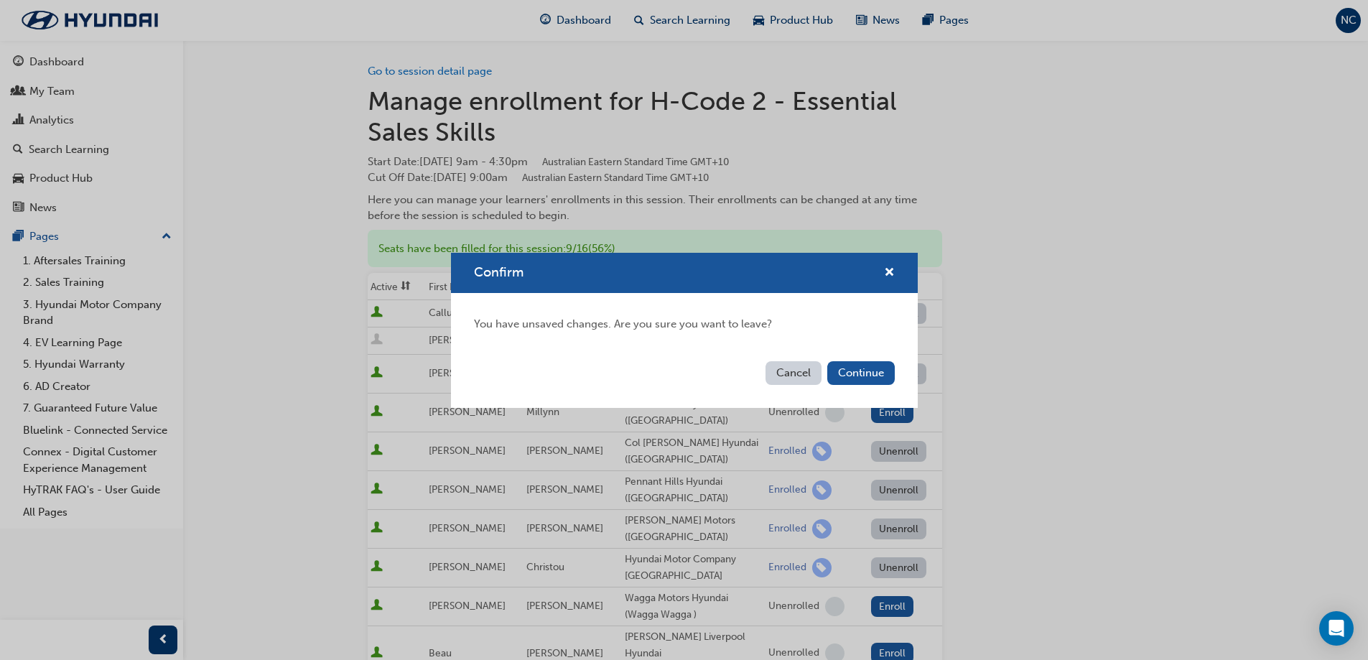
click at [793, 365] on button "Cancel" at bounding box center [793, 373] width 56 height 24
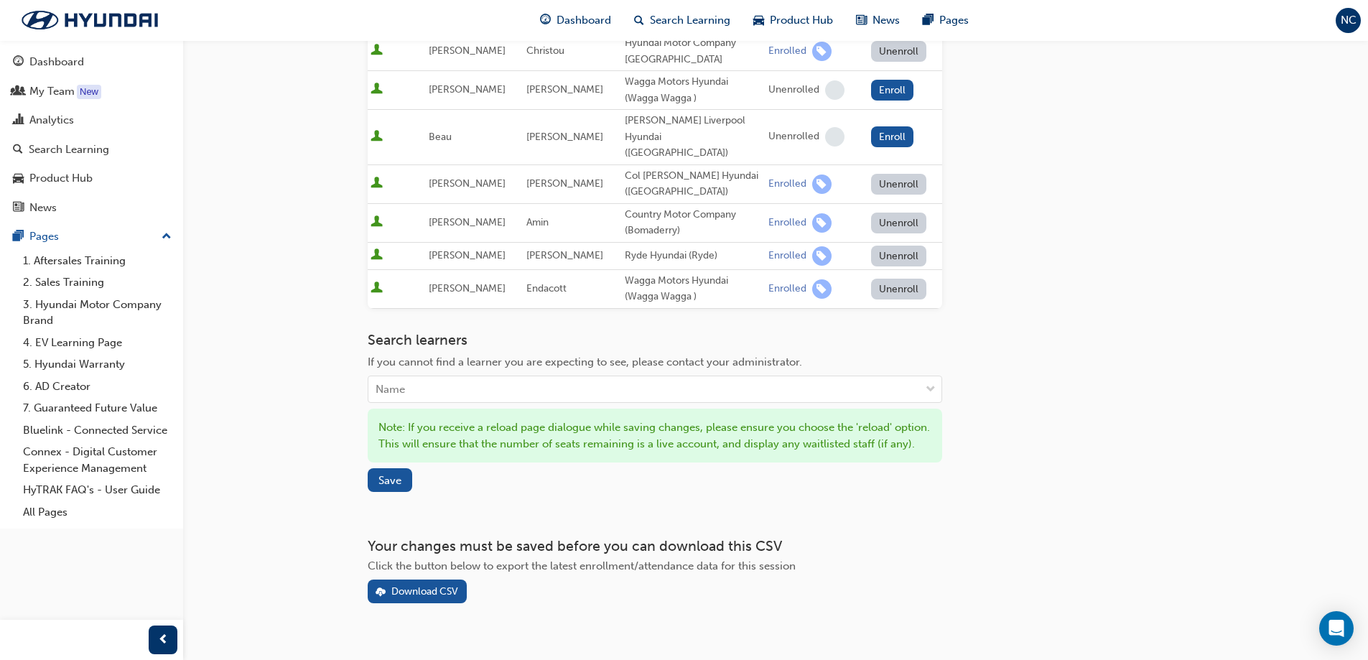
scroll to position [530, 0]
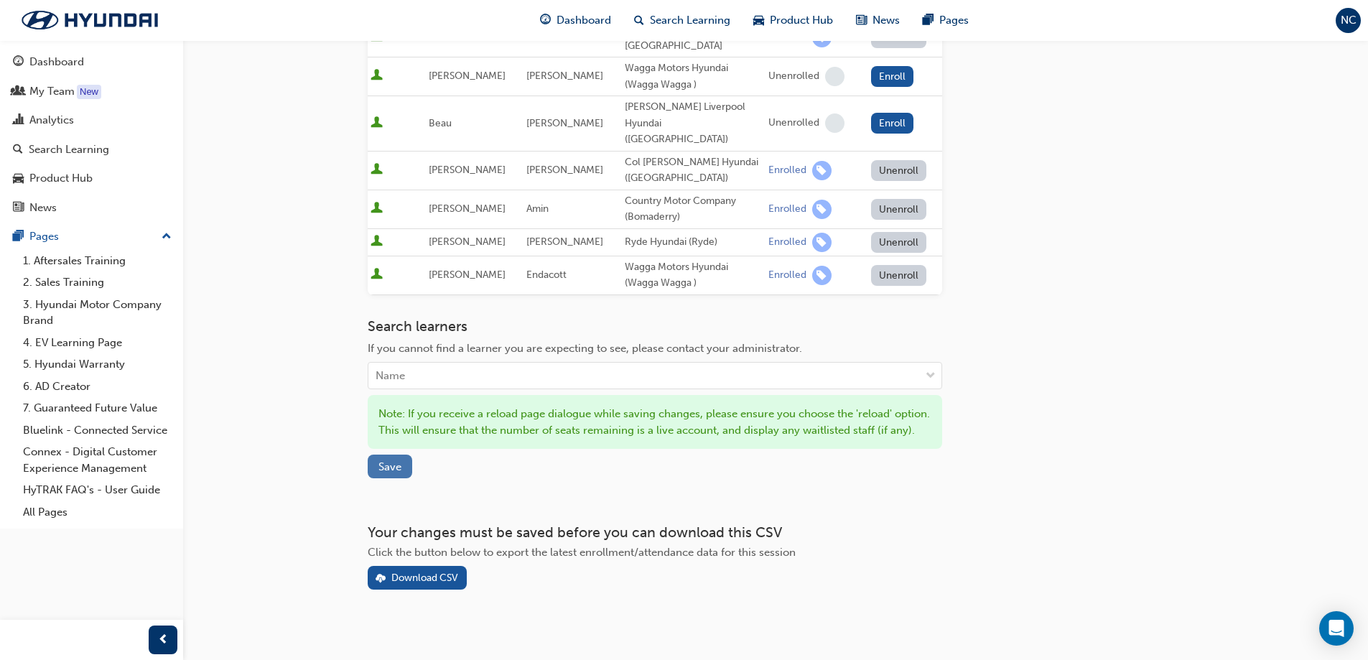
click at [394, 462] on button "Save" at bounding box center [390, 467] width 45 height 24
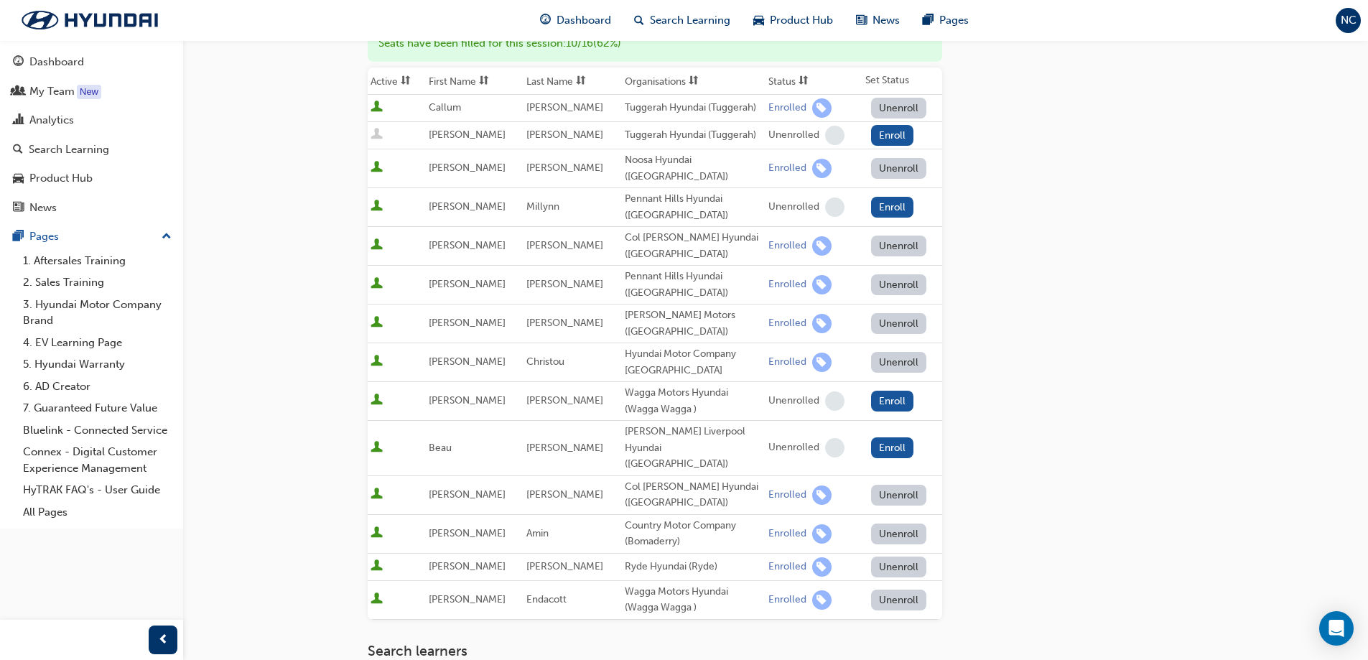
scroll to position [0, 0]
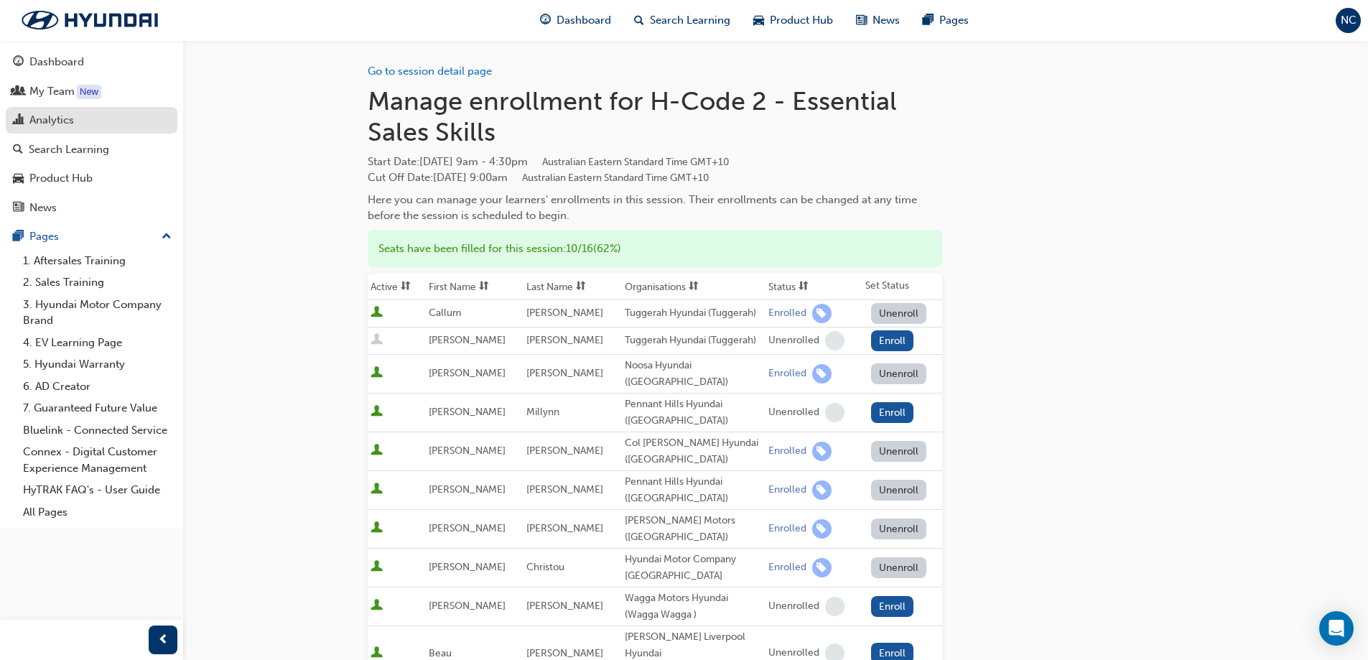
click at [44, 117] on div "Analytics" at bounding box center [51, 120] width 45 height 17
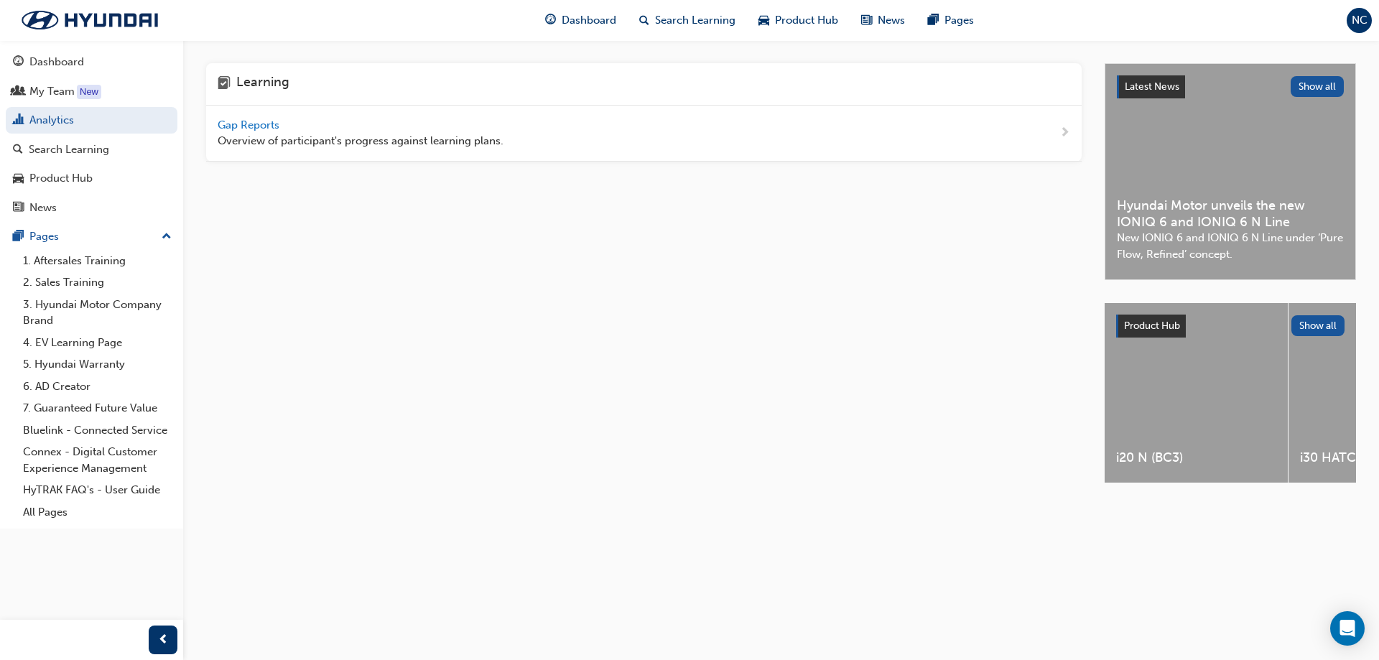
click at [256, 123] on span "Gap Reports" at bounding box center [250, 124] width 65 height 13
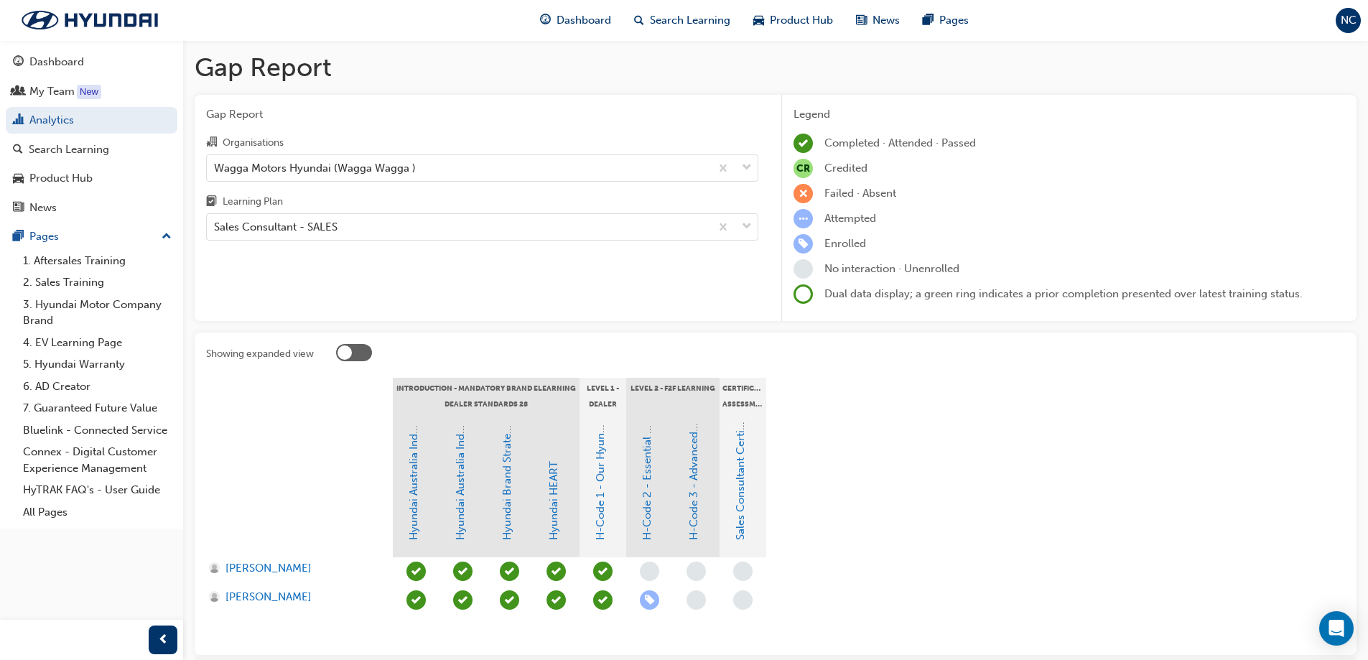
scroll to position [72, 0]
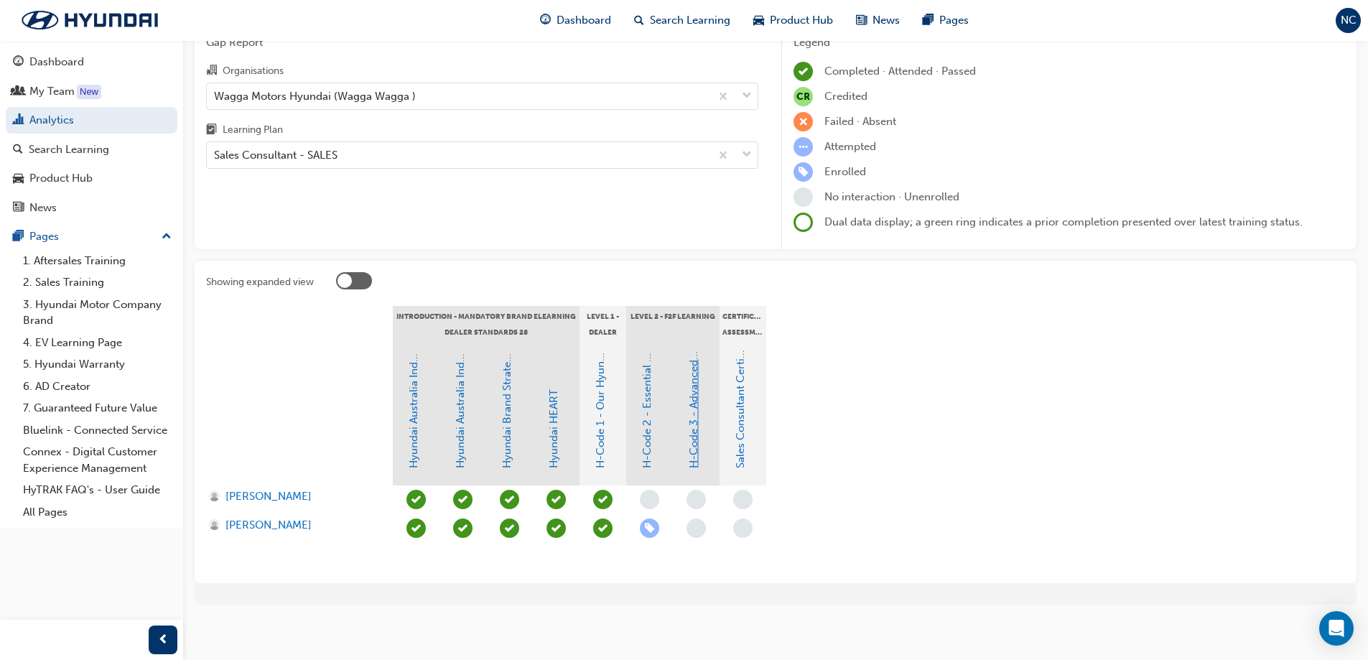
click at [691, 452] on link "H-Code 3 - Advanced Communication" at bounding box center [693, 372] width 13 height 192
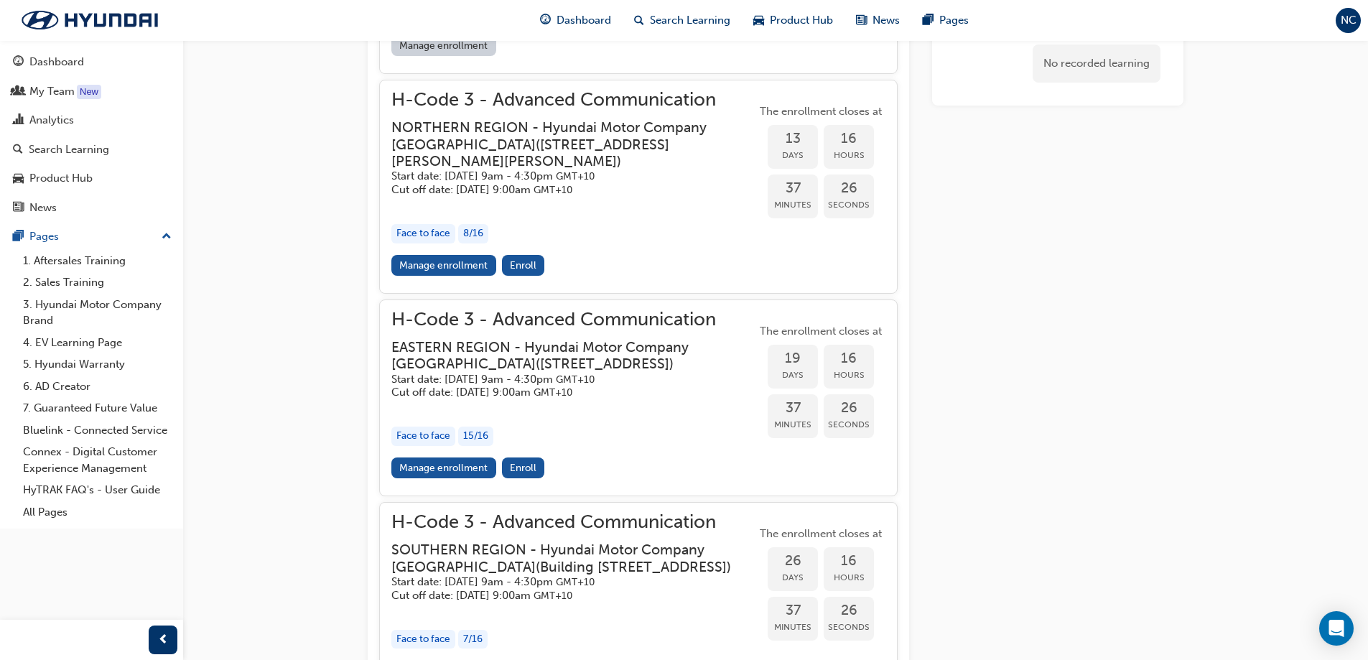
scroll to position [1133, 0]
click at [455, 477] on link "Manage enrollment" at bounding box center [443, 467] width 105 height 21
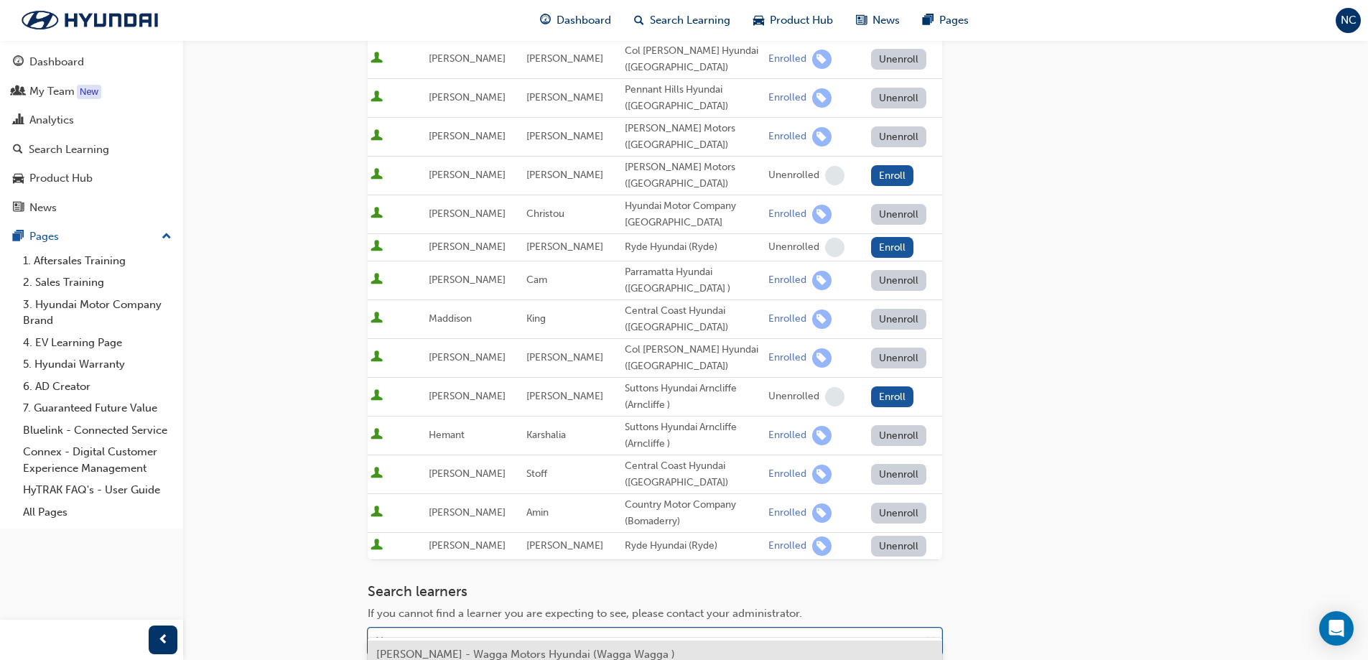
scroll to position [447, 0]
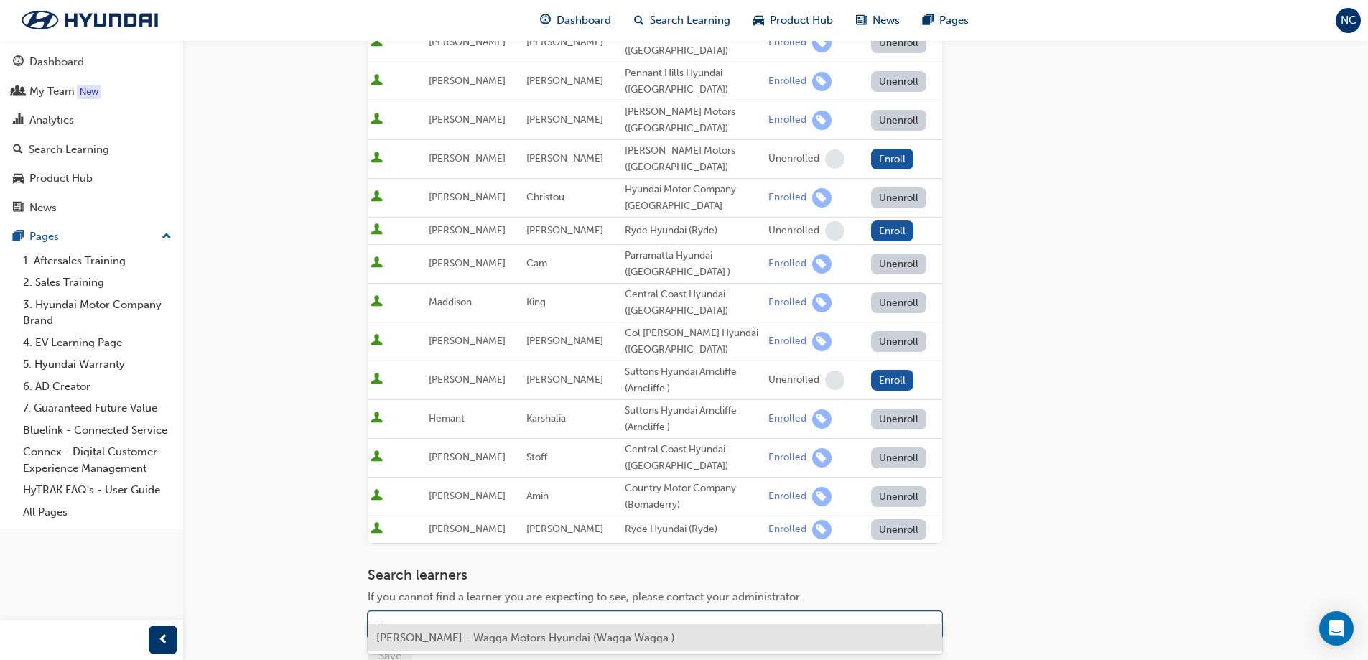
click at [428, 615] on div "Search learners If you cannot find a learner you are expecting to see, please c…" at bounding box center [655, 617] width 574 height 101
click at [452, 636] on span "[PERSON_NAME] - Wagga Motors Hyundai (Wagga Wagga )" at bounding box center [525, 637] width 299 height 13
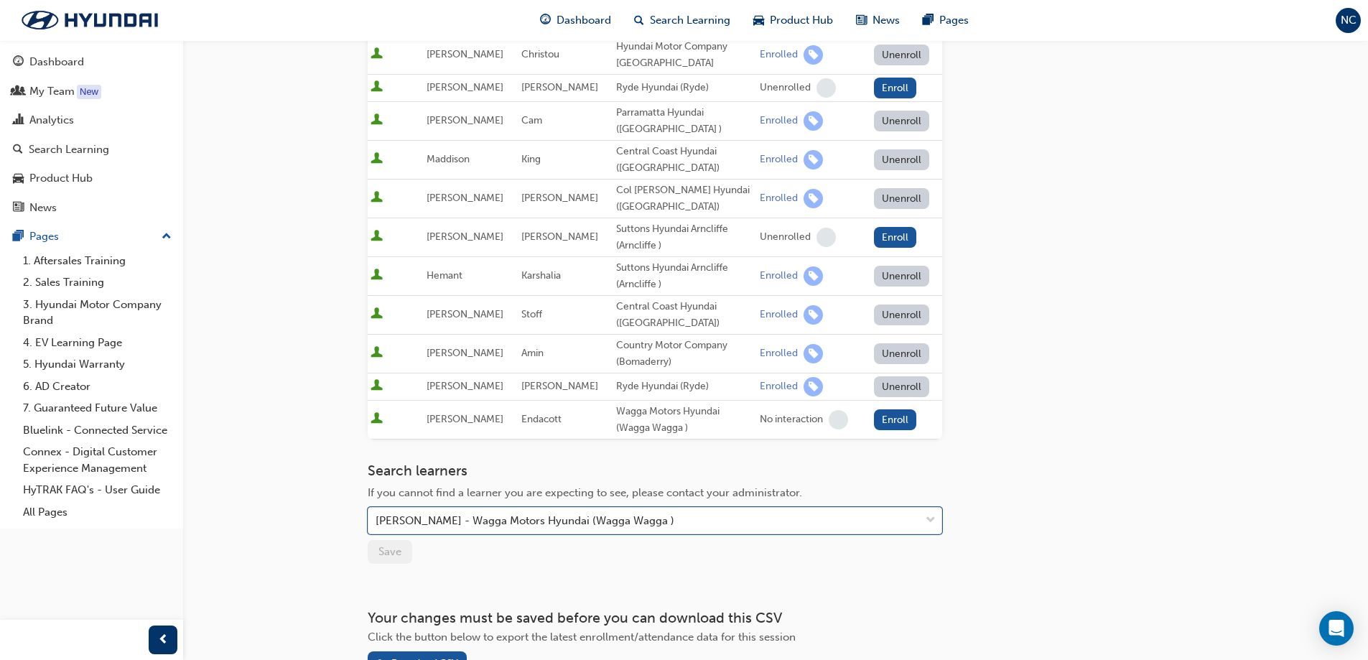
scroll to position [591, 0]
click at [893, 409] on button "Enroll" at bounding box center [895, 419] width 43 height 21
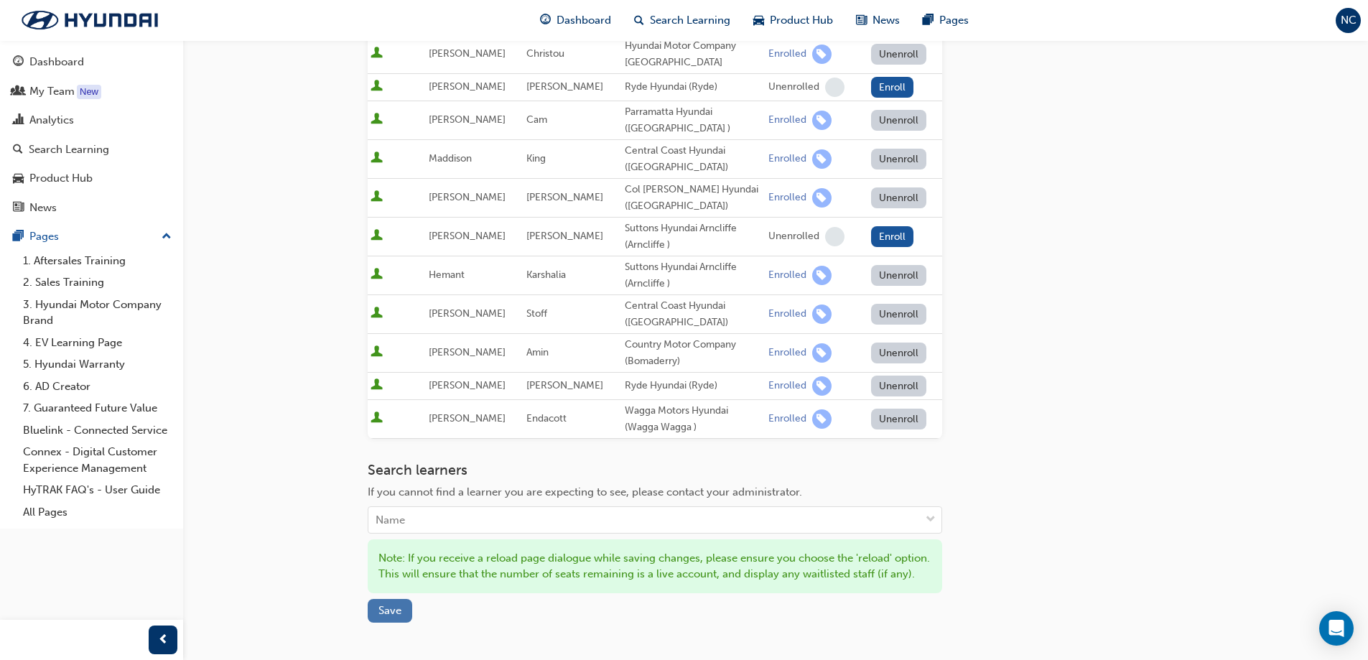
click at [397, 604] on span "Save" at bounding box center [389, 610] width 23 height 13
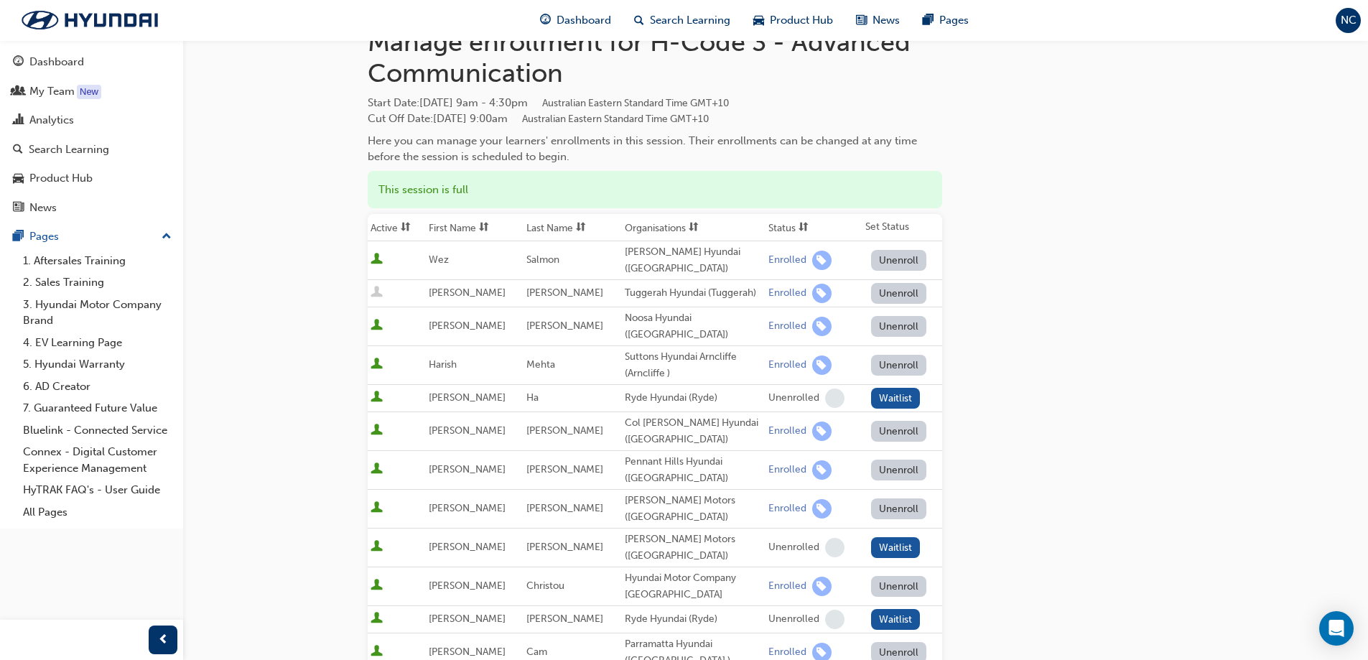
scroll to position [0, 0]
